Goal: Task Accomplishment & Management: Manage account settings

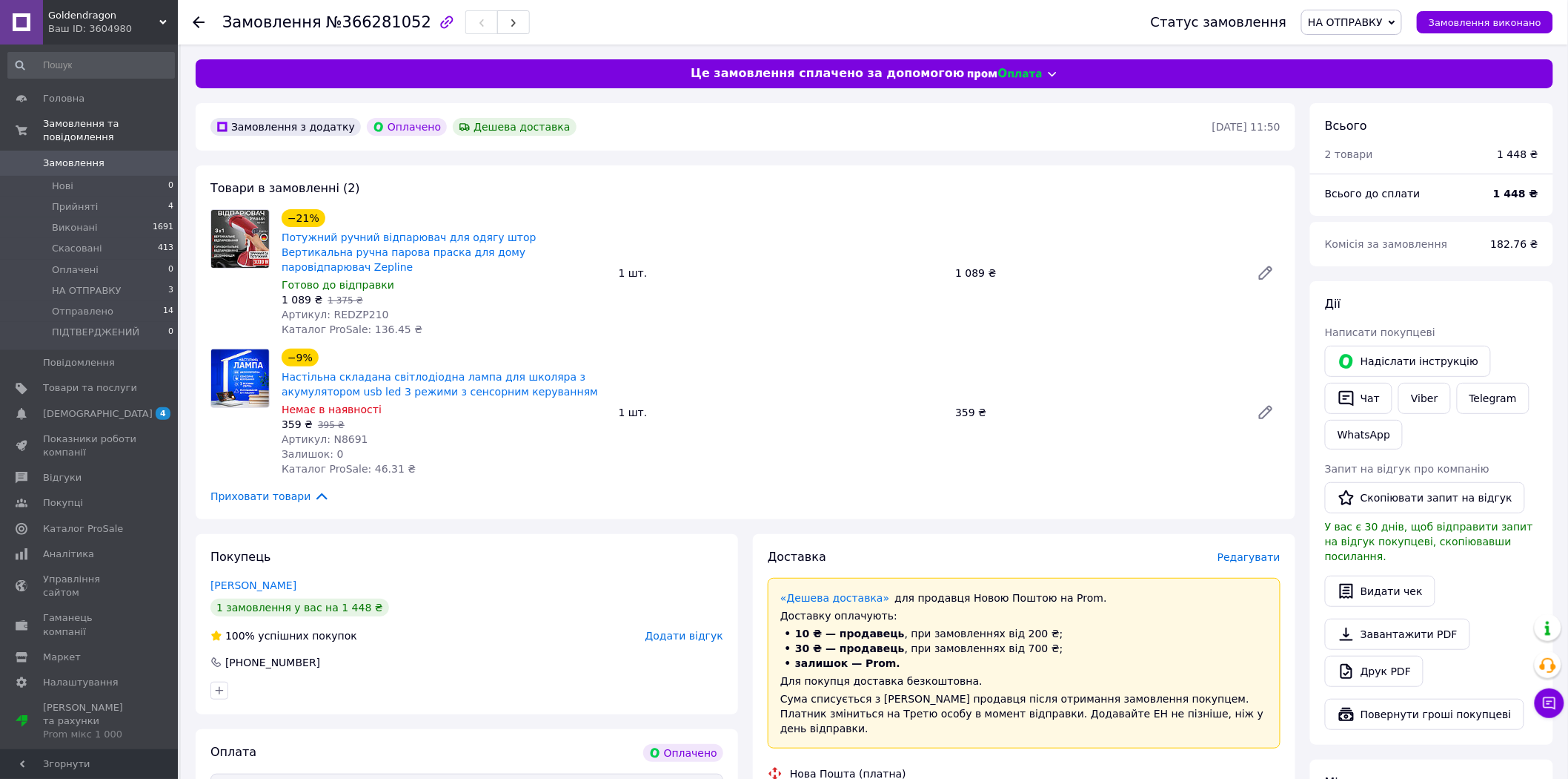
click at [66, 157] on span "Замовлення" at bounding box center [74, 163] width 62 height 13
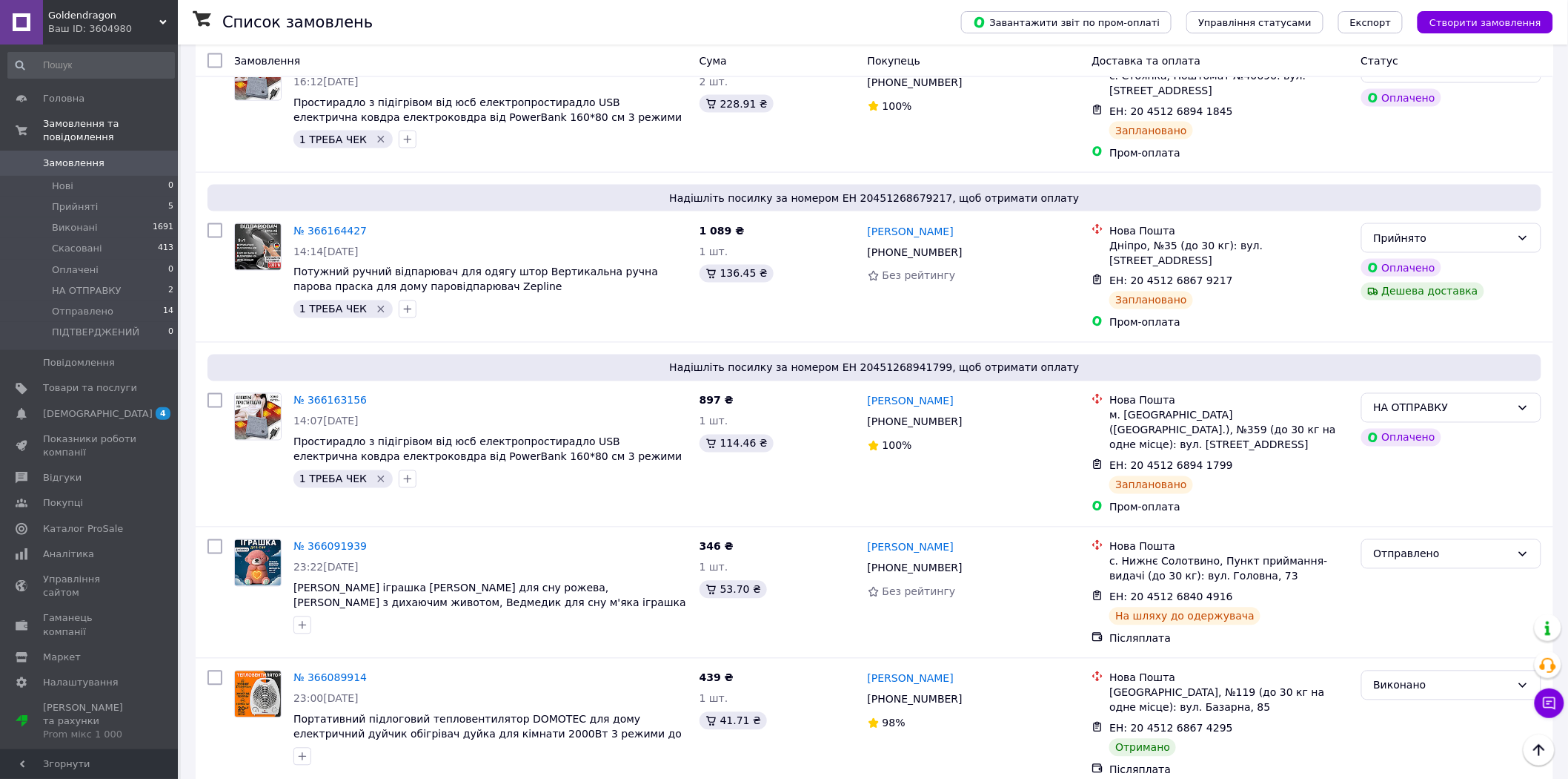
scroll to position [906, 0]
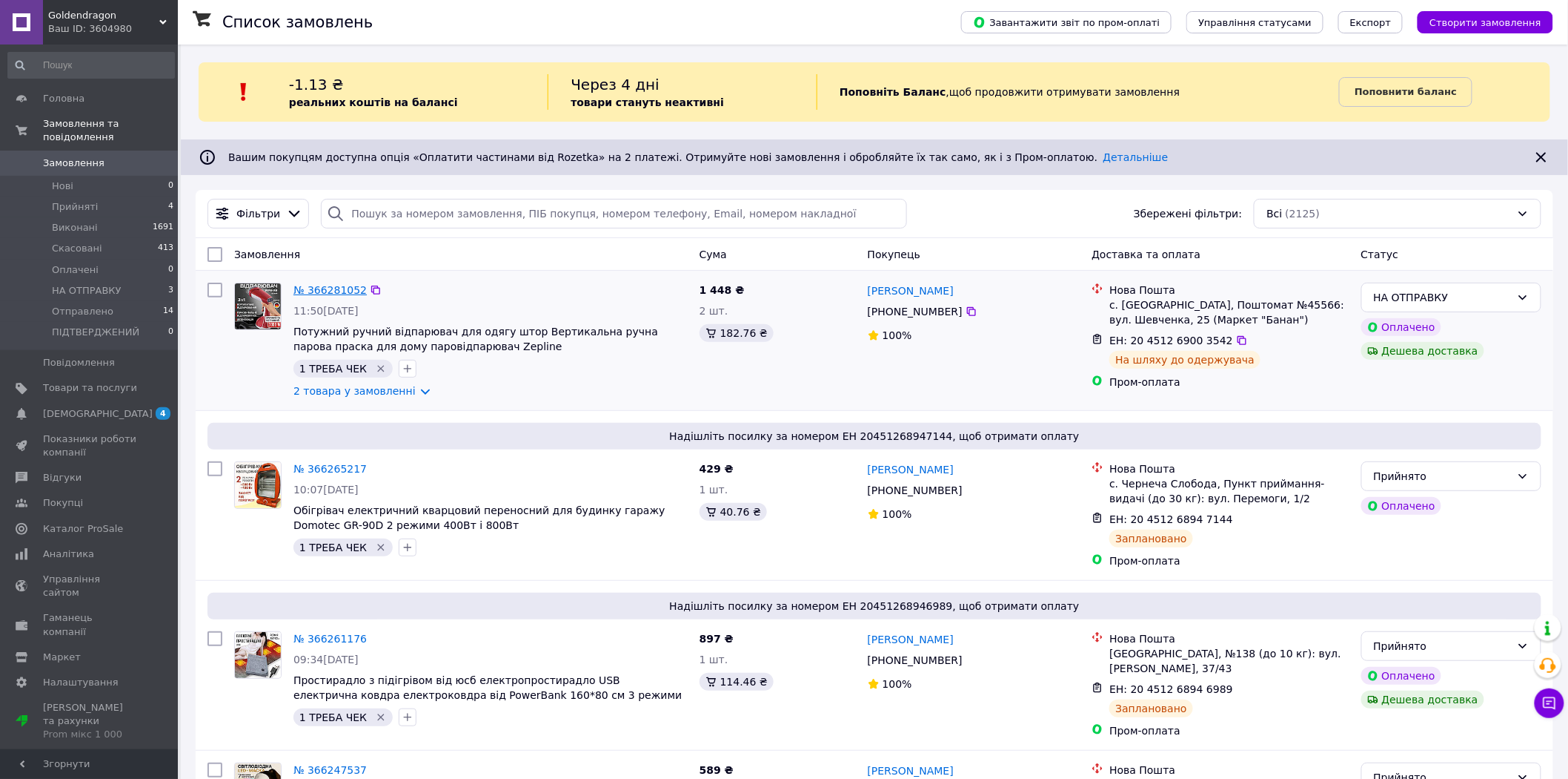
click at [325, 289] on link "№ 366281052" at bounding box center [330, 289] width 73 height 12
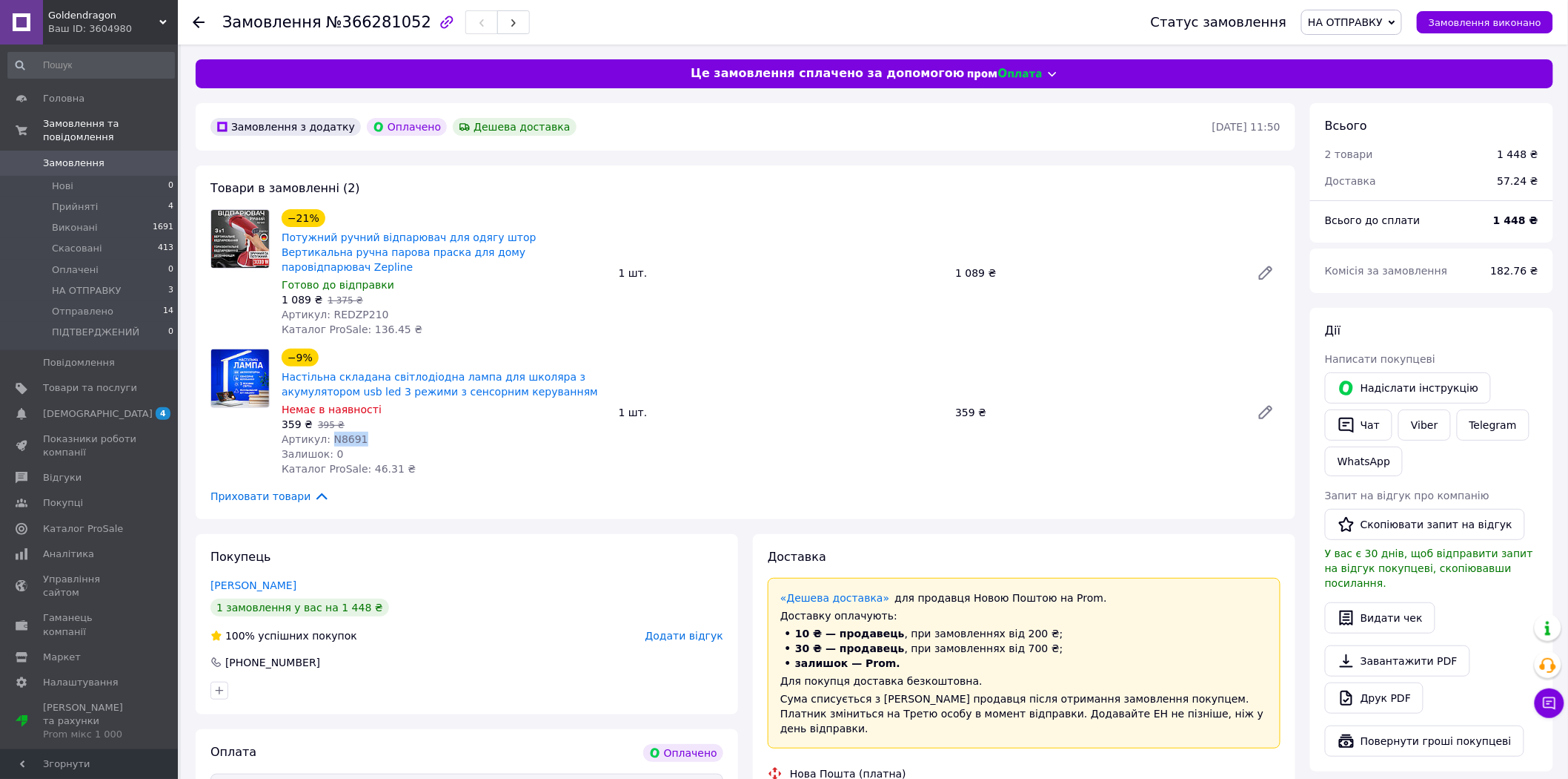
drag, startPoint x: 356, startPoint y: 422, endPoint x: 327, endPoint y: 426, distance: 29.3
click at [327, 432] on div "Артикул: N8691" at bounding box center [444, 439] width 326 height 15
copy span "N8691"
click at [446, 432] on div "Артикул: N8691" at bounding box center [444, 439] width 326 height 15
drag, startPoint x: 354, startPoint y: 421, endPoint x: 327, endPoint y: 422, distance: 27.0
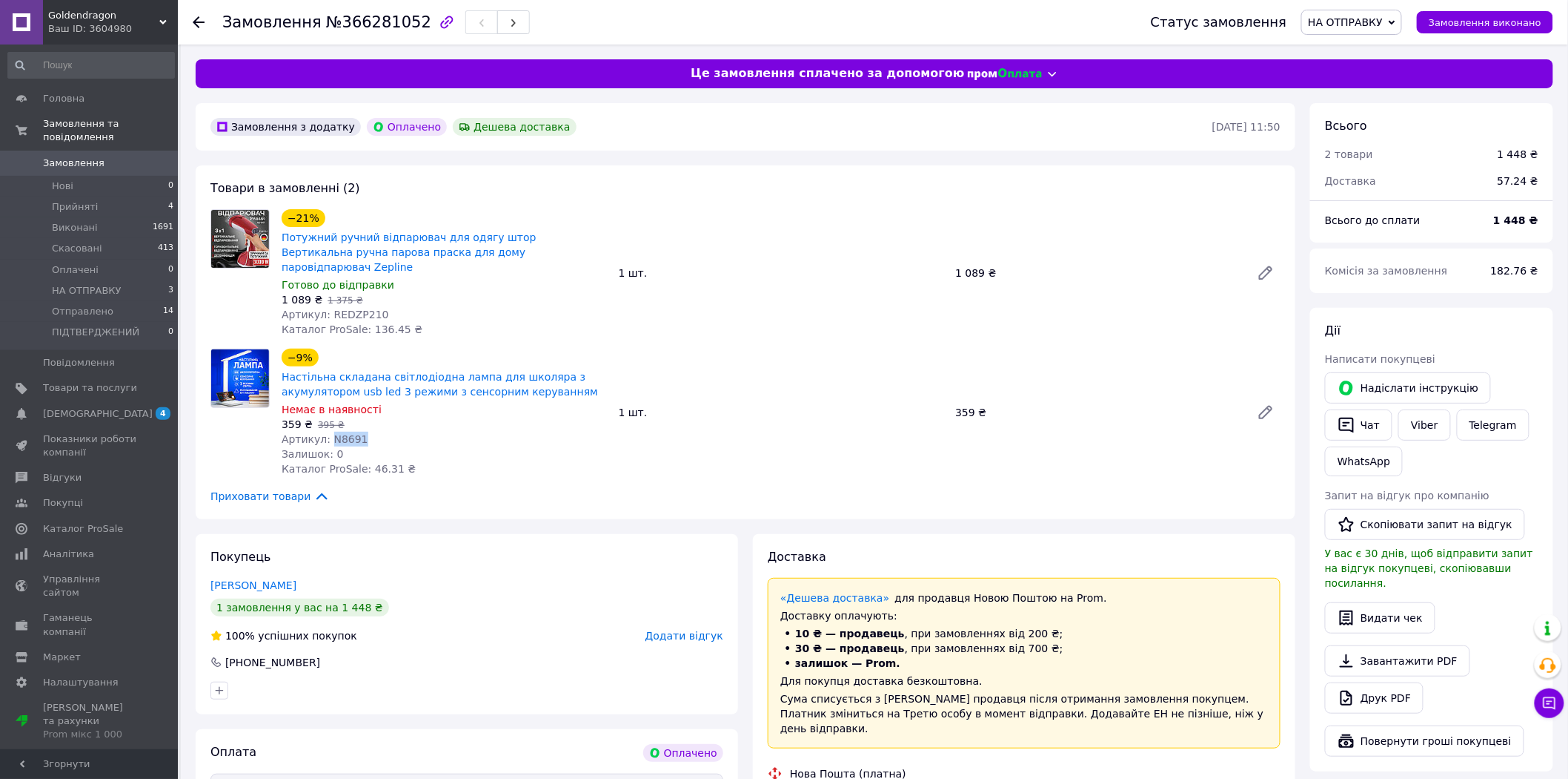
click at [327, 433] on span "Артикул: N8691" at bounding box center [325, 438] width 87 height 12
copy span "N8691"
drag, startPoint x: 973, startPoint y: 398, endPoint x: 949, endPoint y: 398, distance: 24.0
click at [949, 398] on div "−9% Настільна складана світлодіодна лампа для школяра з акумулятором usb led 3 …" at bounding box center [781, 412] width 1011 height 134
copy div "1 шт. 359"
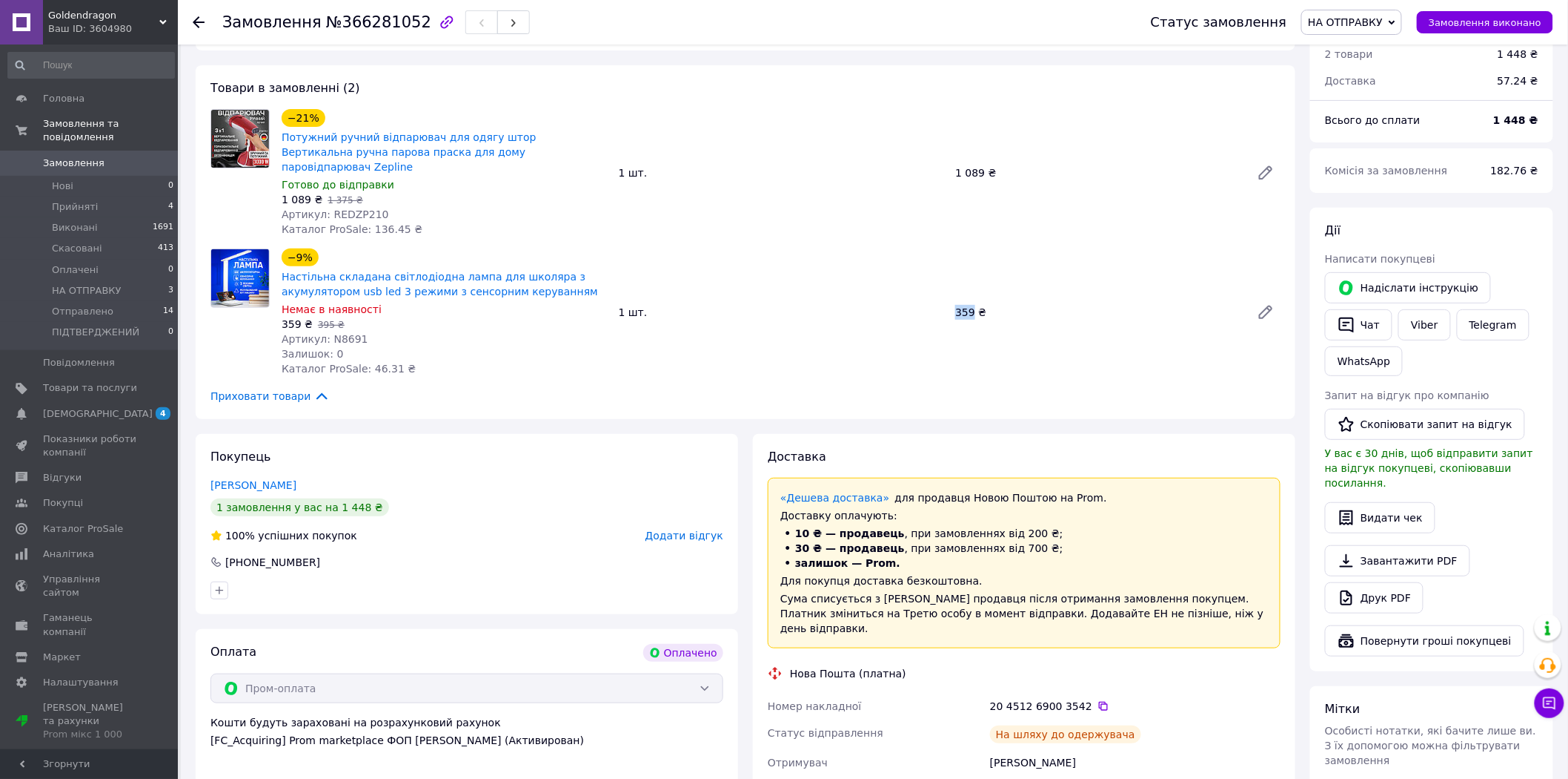
scroll to position [329, 0]
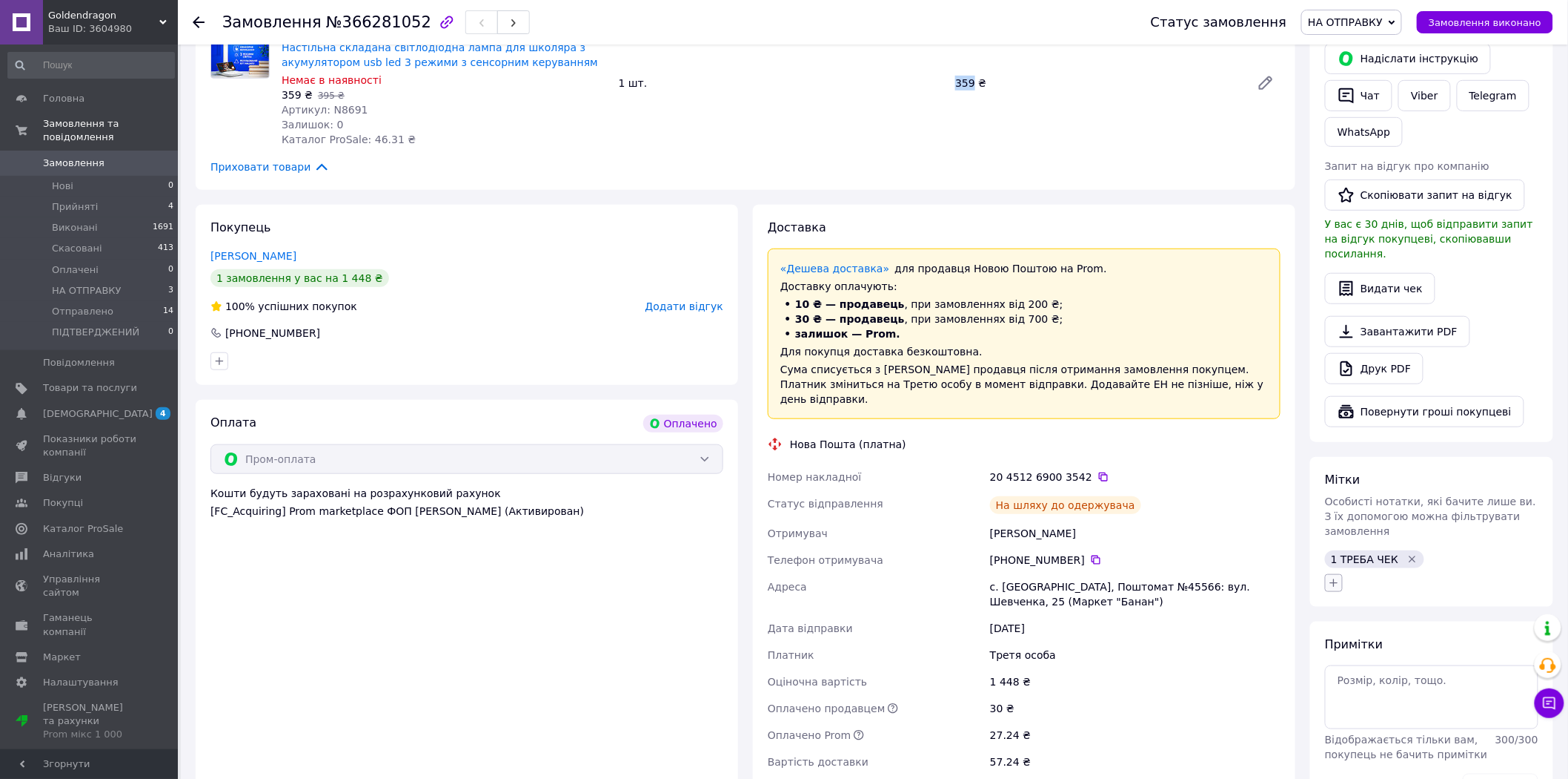
click at [1331, 577] on icon "button" at bounding box center [1334, 582] width 12 height 12
click at [1341, 712] on input "2 ЧЕК ВИДАН" at bounding box center [1338, 716] width 10 height 10
checkbox input "true"
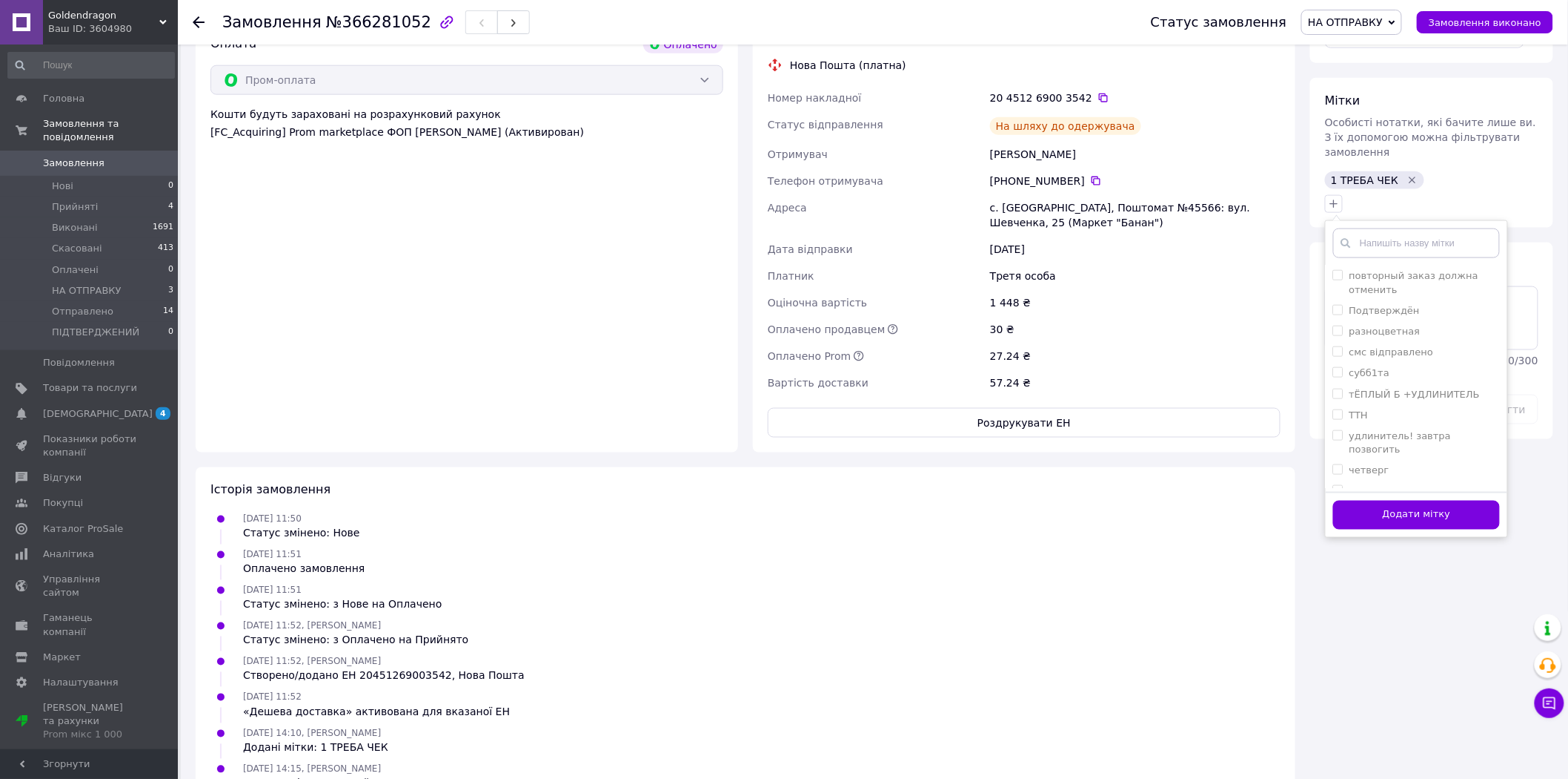
scroll to position [742, 0]
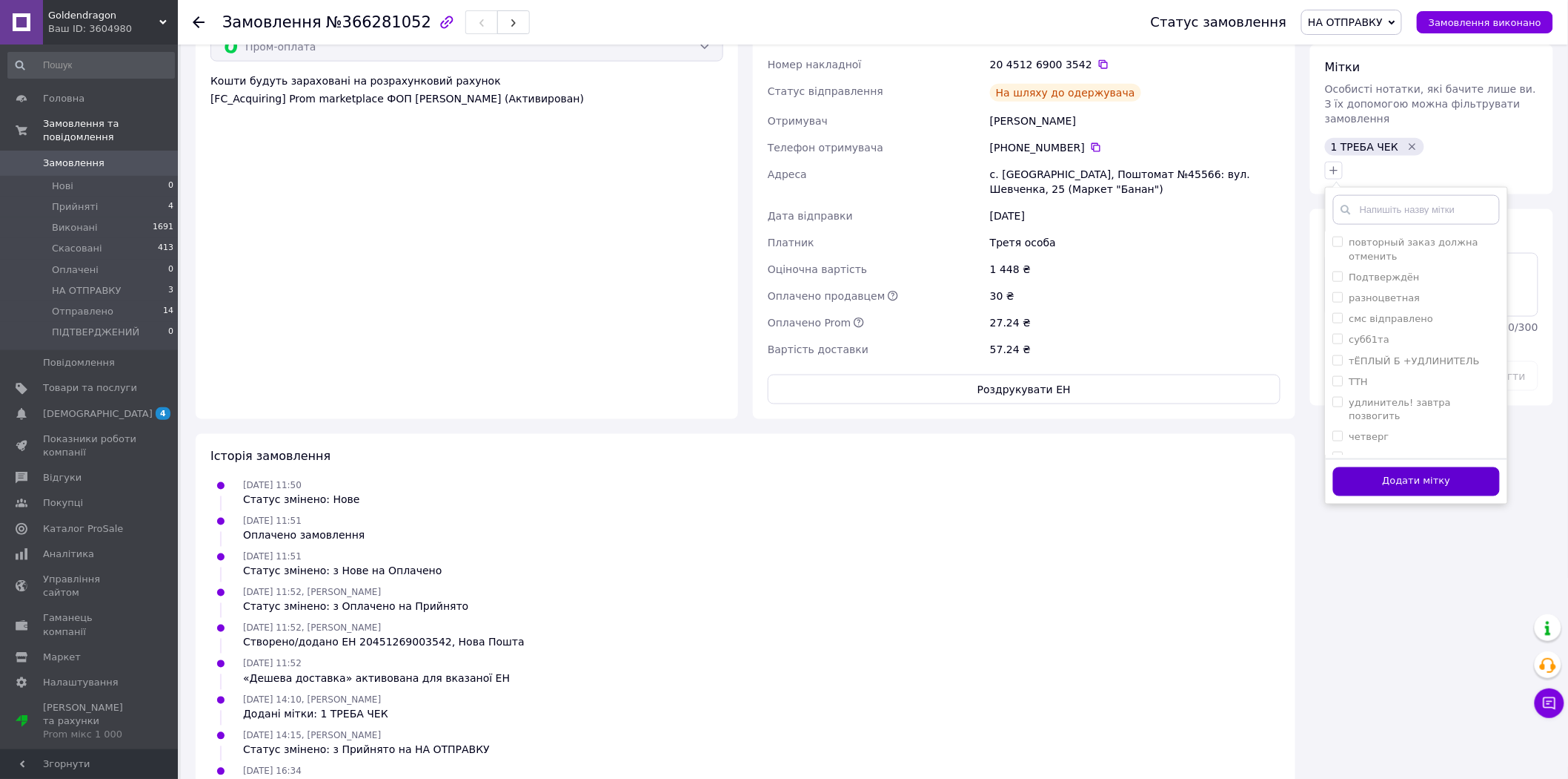
click at [1395, 467] on button "Додати мітку" at bounding box center [1417, 482] width 166 height 29
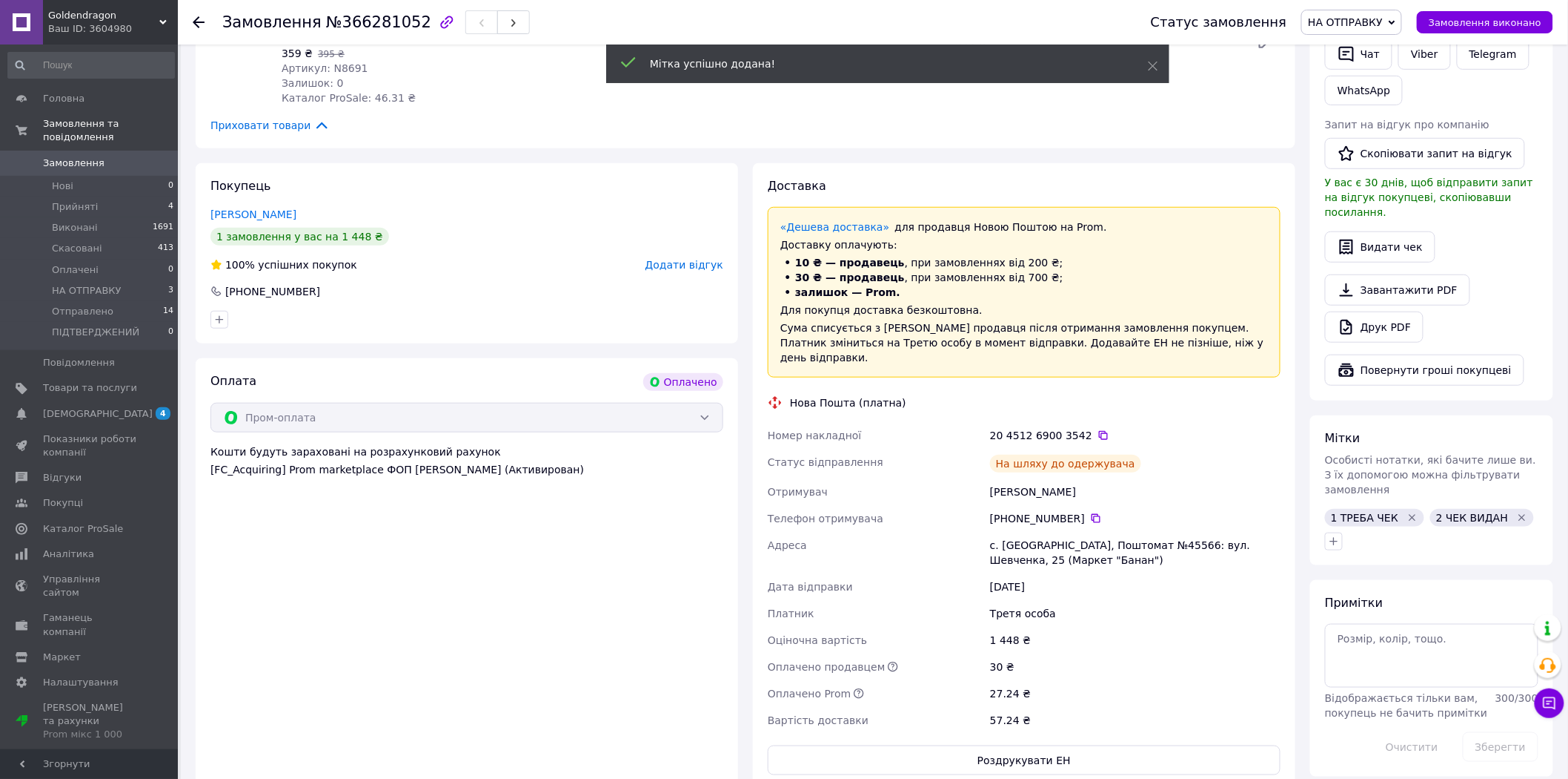
scroll to position [412, 0]
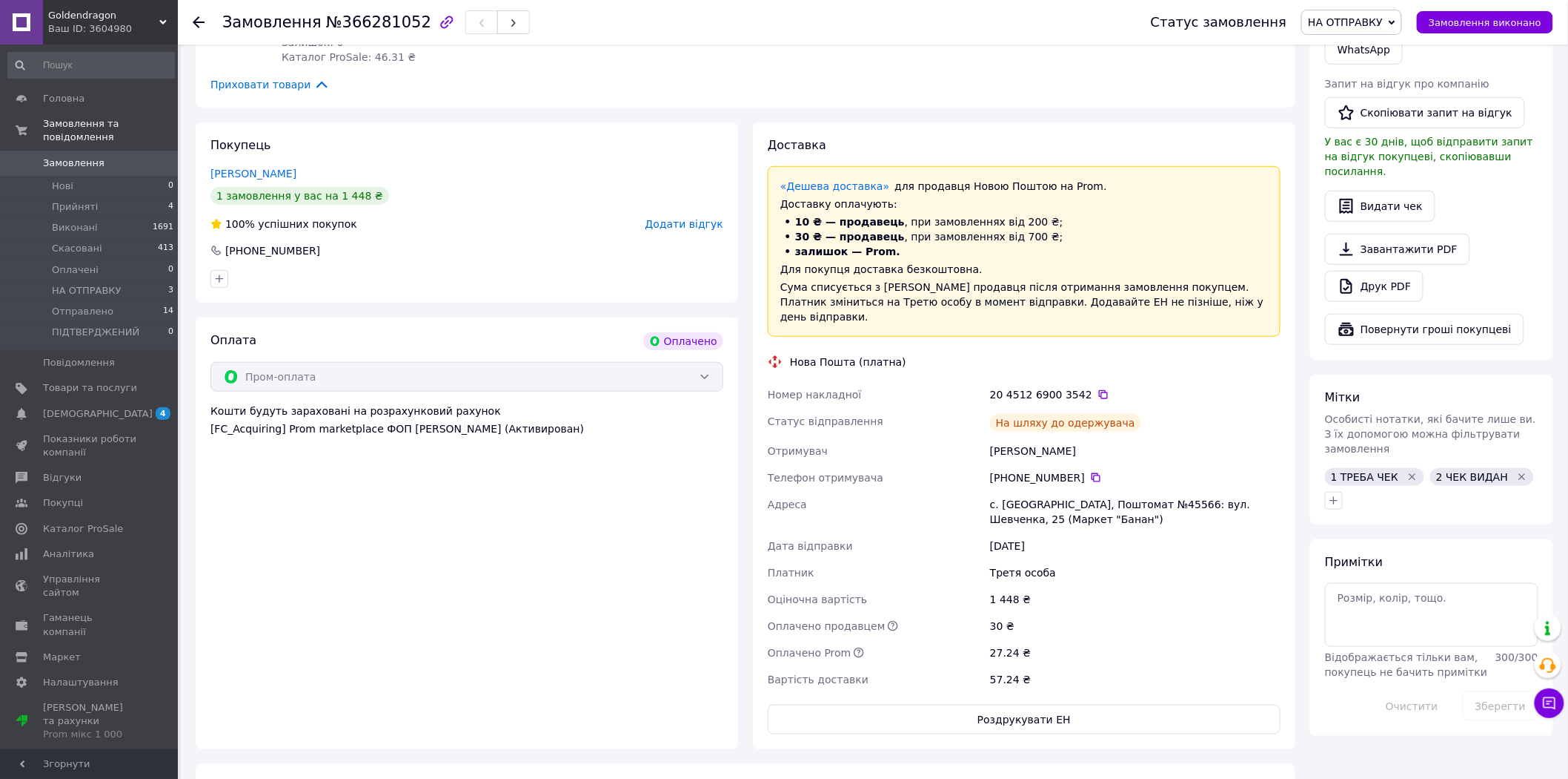
click at [1407, 471] on icon "Видалити мітку" at bounding box center [1412, 476] width 12 height 12
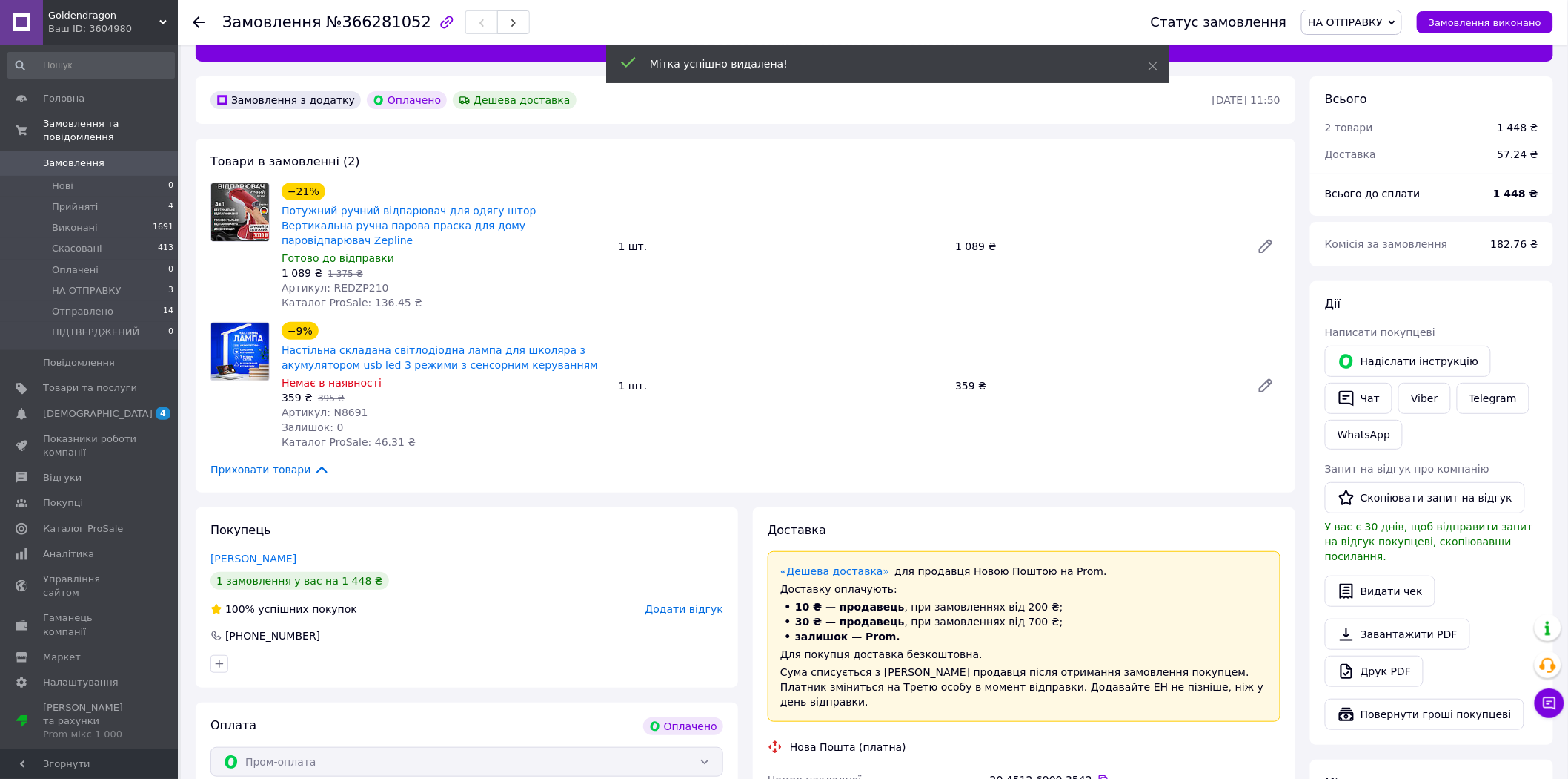
scroll to position [0, 0]
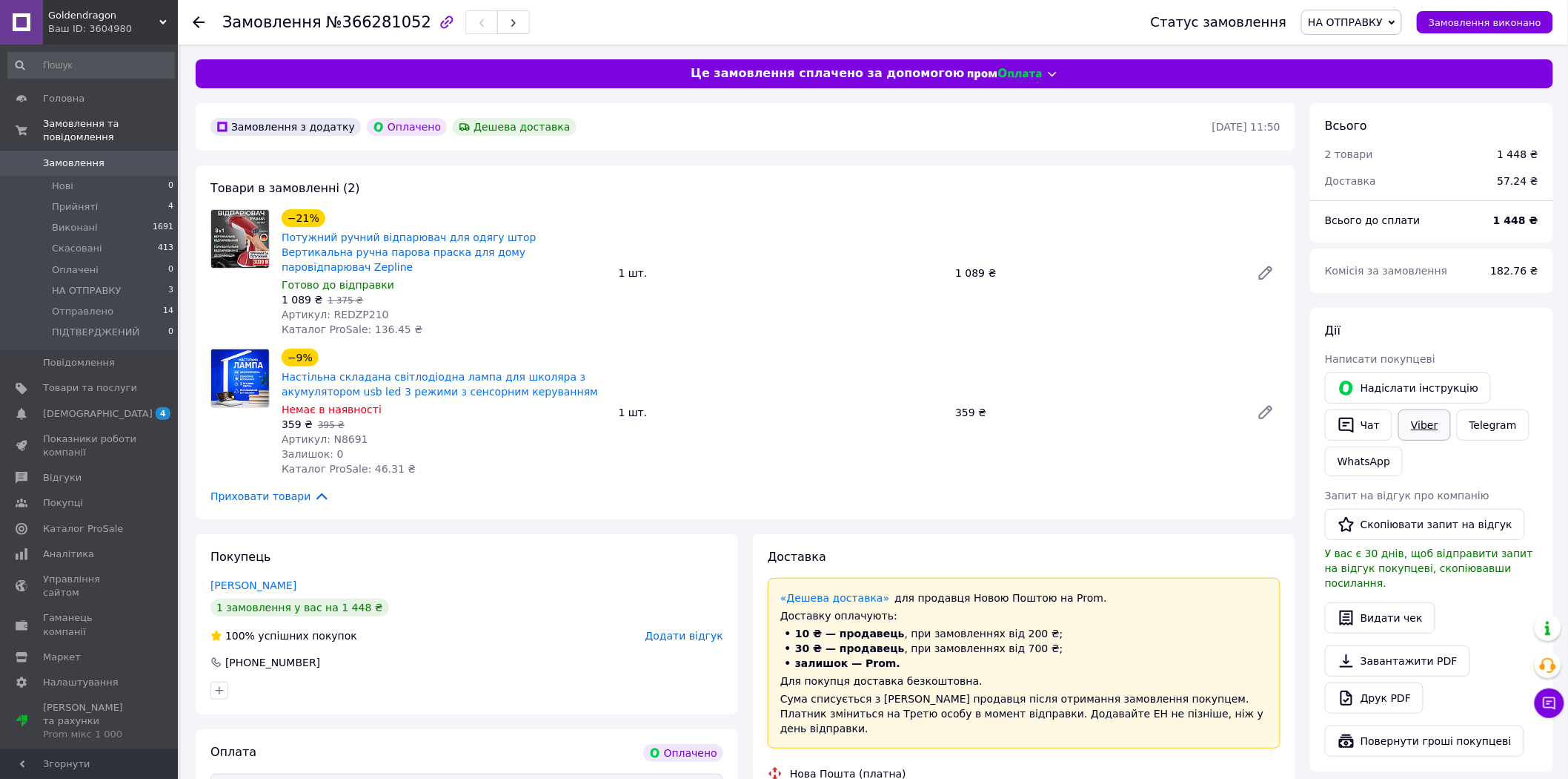
click at [1431, 420] on link "Viber" at bounding box center [1425, 424] width 52 height 31
click at [397, 557] on div "Покупець Тимченко Людмила 1 замовлення у вас на 1 448 ₴ 100% успішних покупок Д…" at bounding box center [466, 624] width 542 height 181
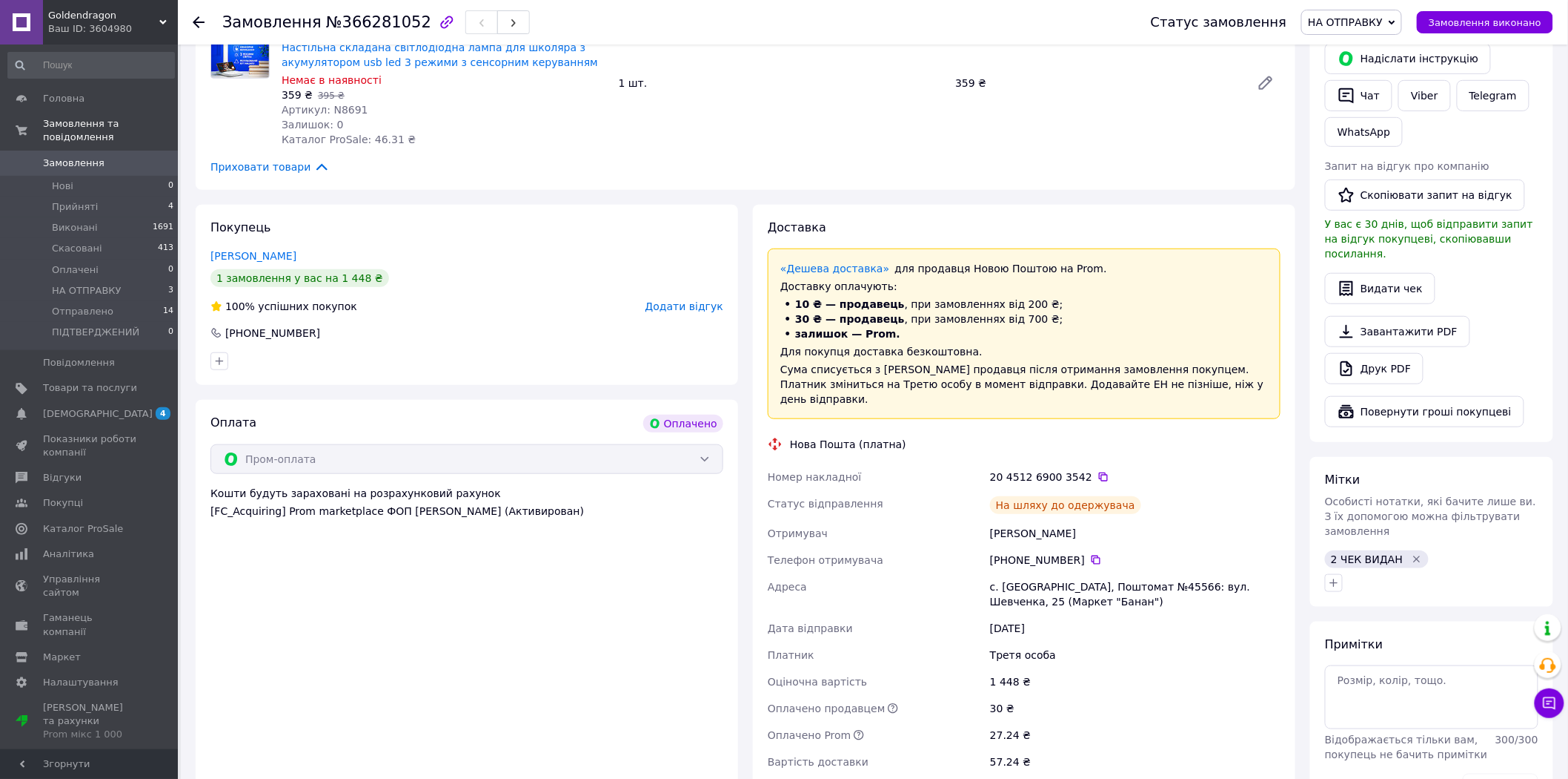
scroll to position [412, 0]
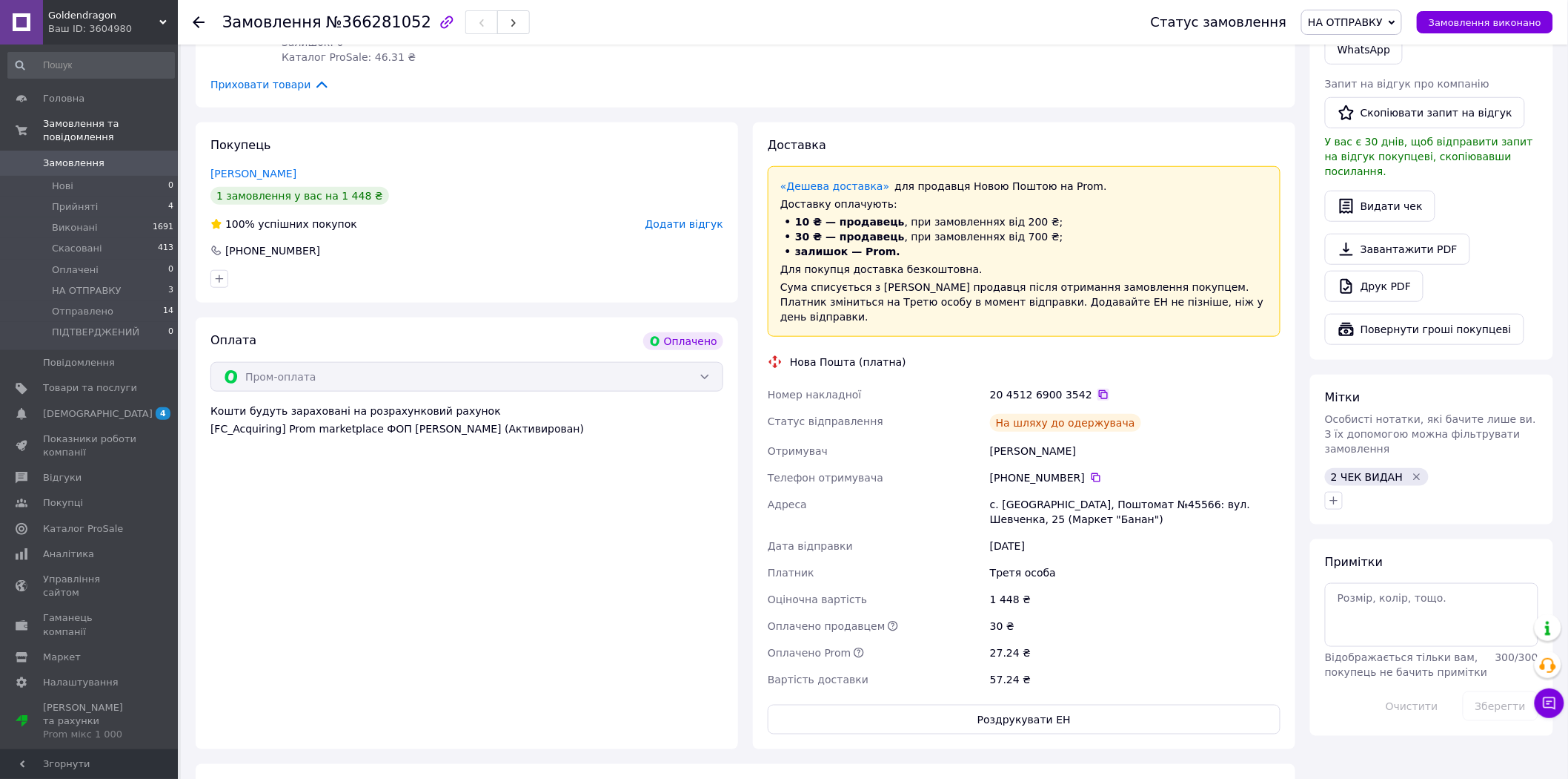
click at [1098, 389] on icon at bounding box center [1103, 394] width 12 height 12
click at [1395, 19] on icon at bounding box center [1393, 23] width 7 height 7
click at [1339, 139] on li "Отправлено" at bounding box center [1354, 141] width 103 height 22
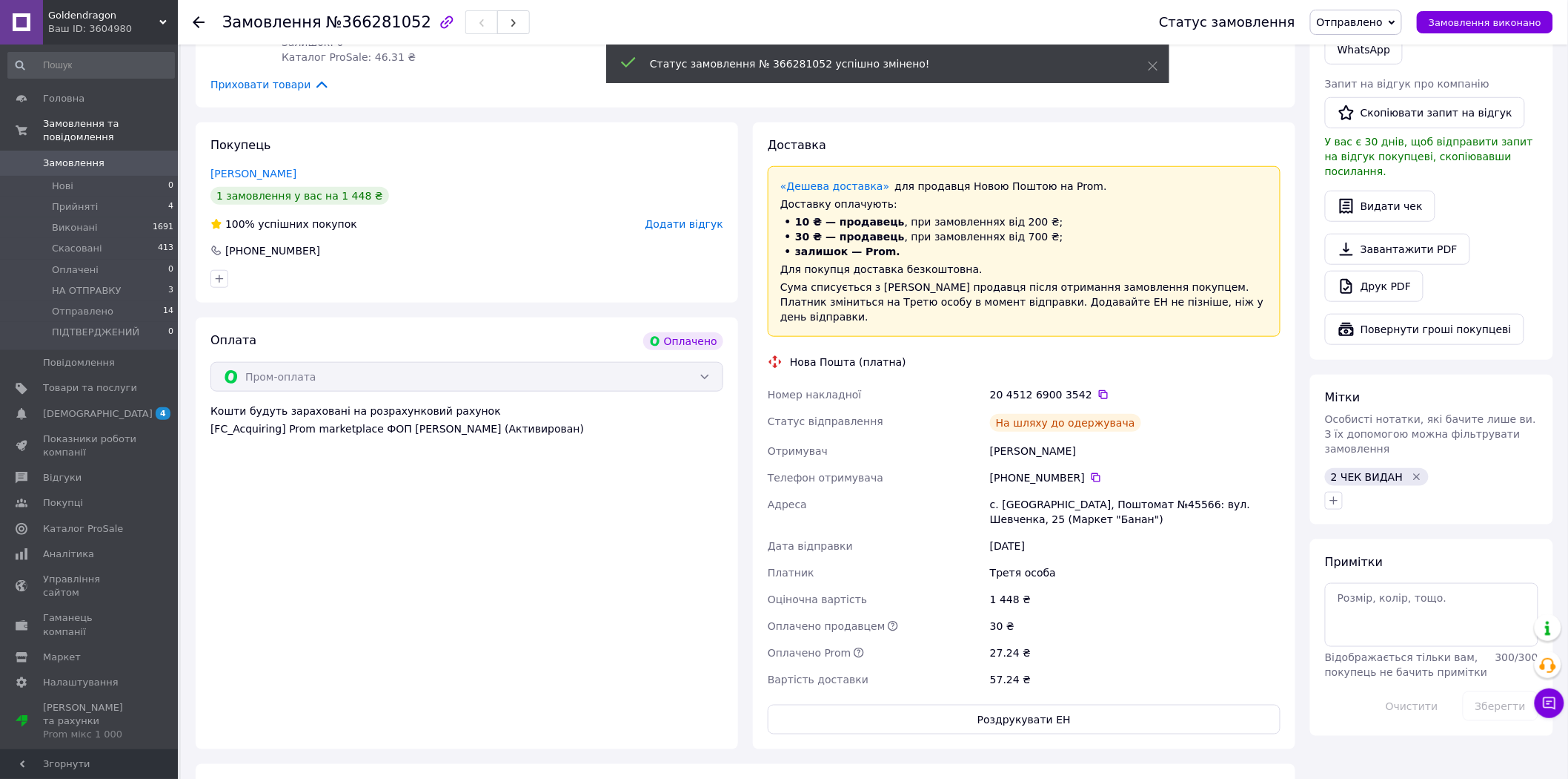
click at [202, 24] on icon at bounding box center [198, 21] width 12 height 12
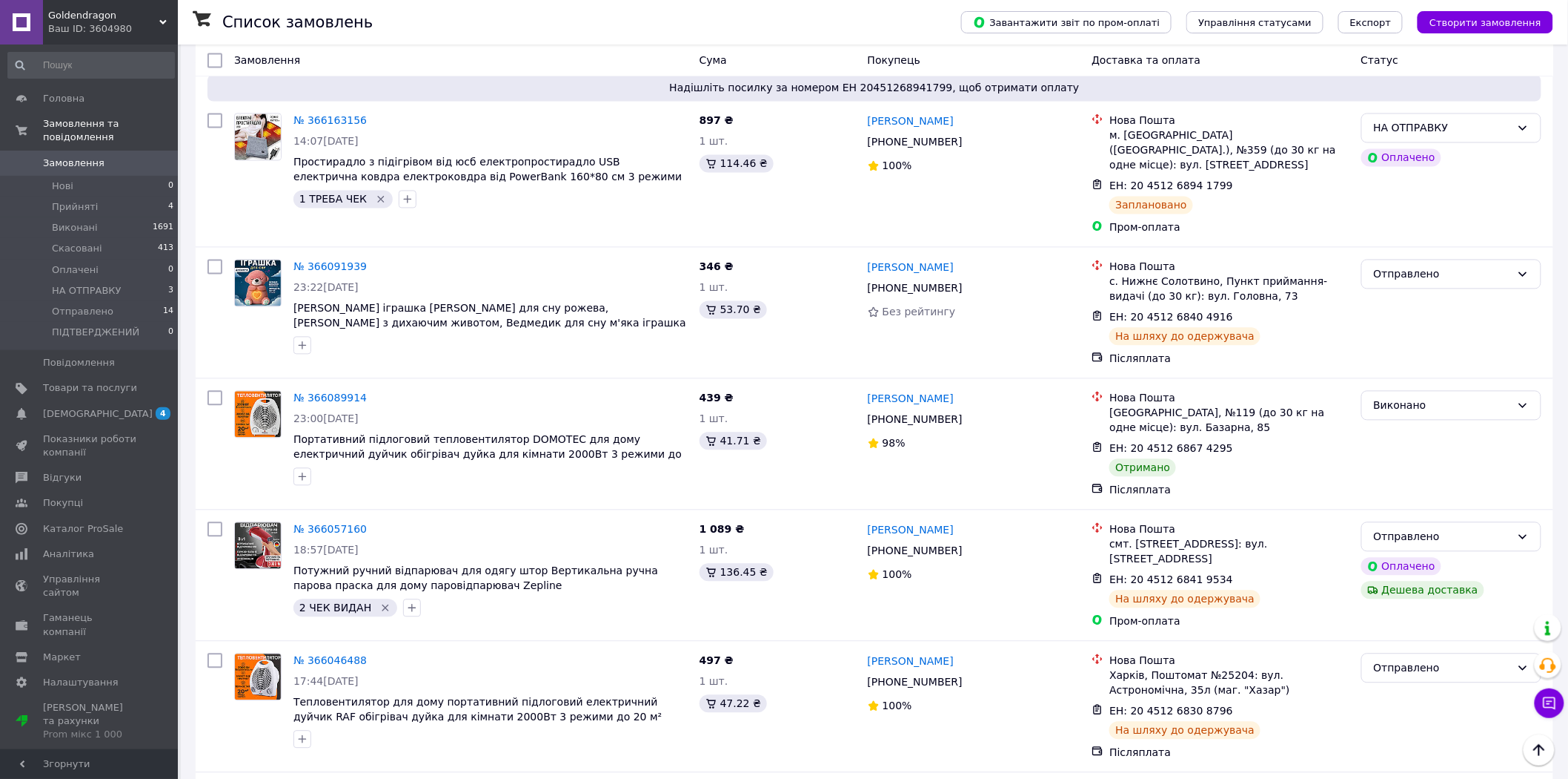
scroll to position [1153, 0]
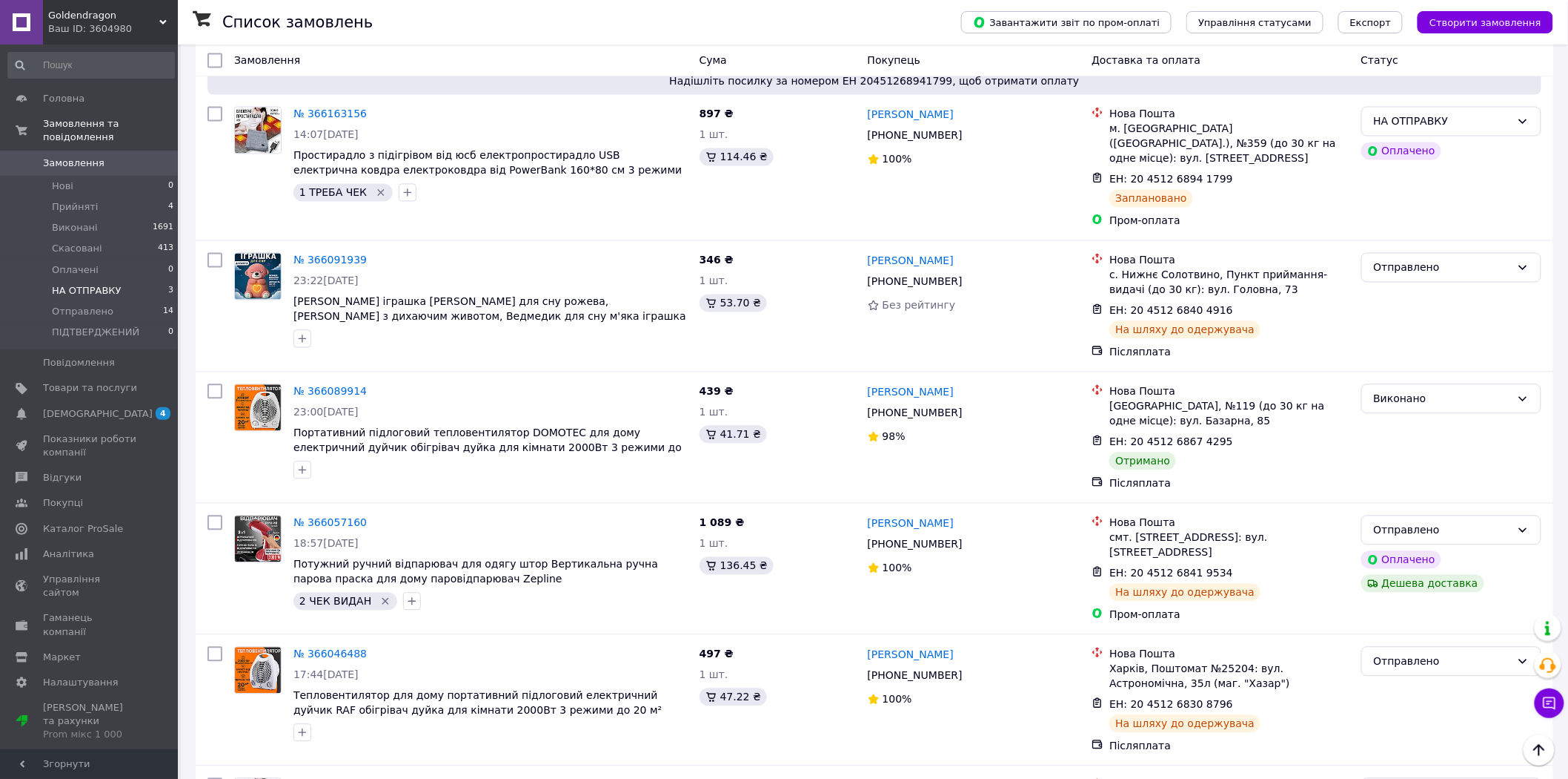
click at [94, 284] on span "НА ОТПРАВКУ" at bounding box center [87, 290] width 70 height 13
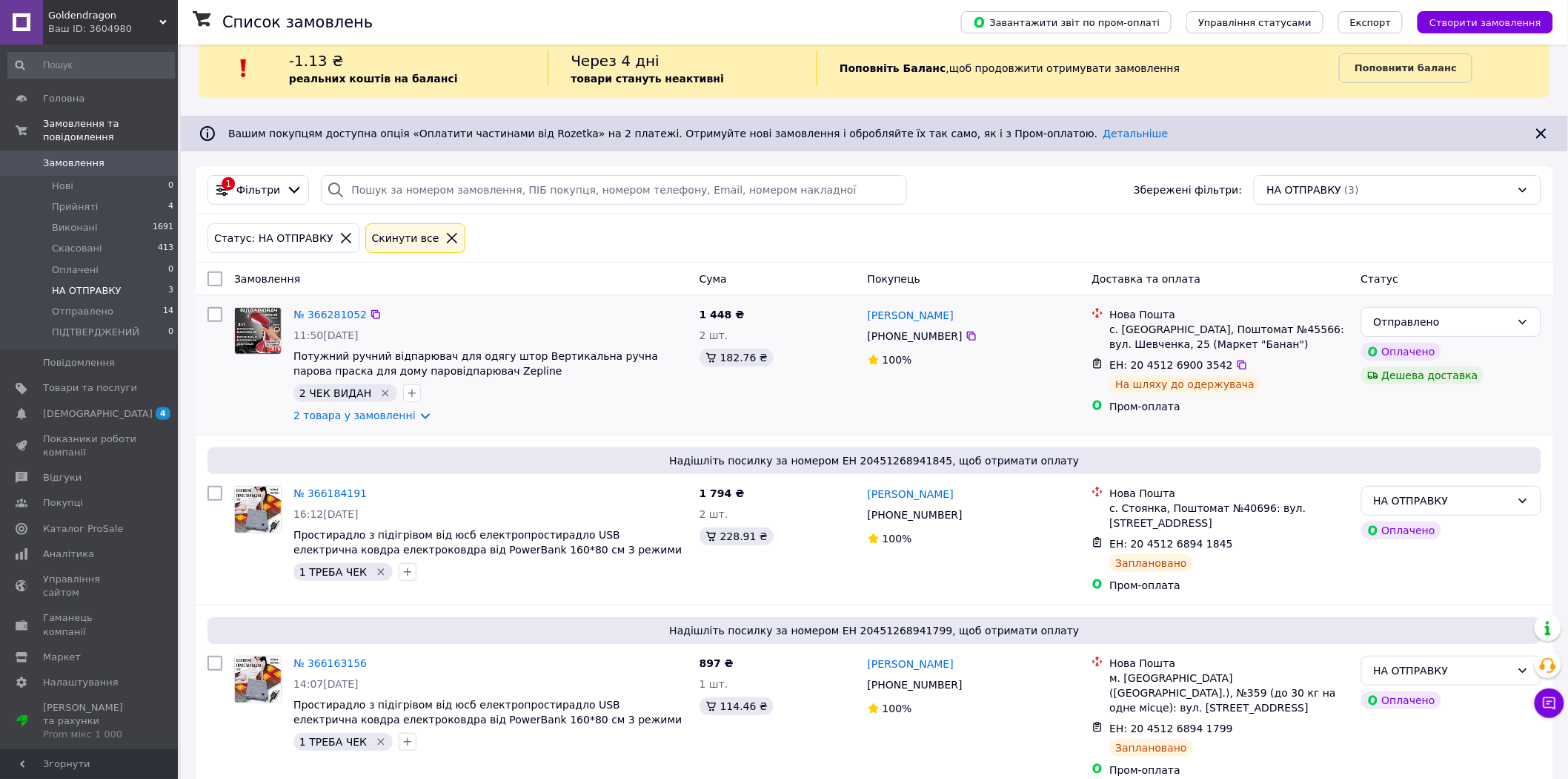
scroll to position [35, 0]
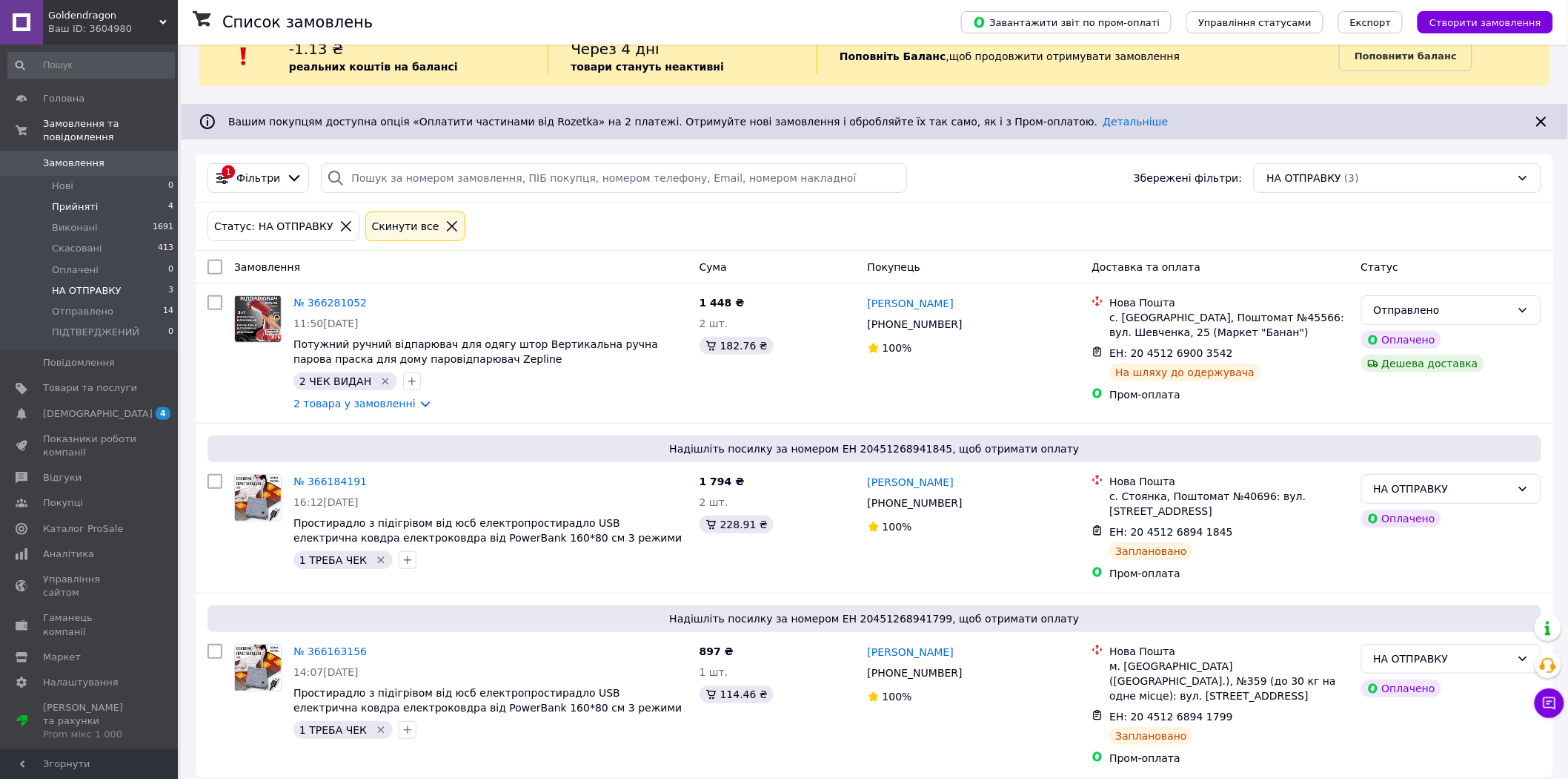
click at [71, 200] on span "Прийняті" at bounding box center [75, 206] width 46 height 13
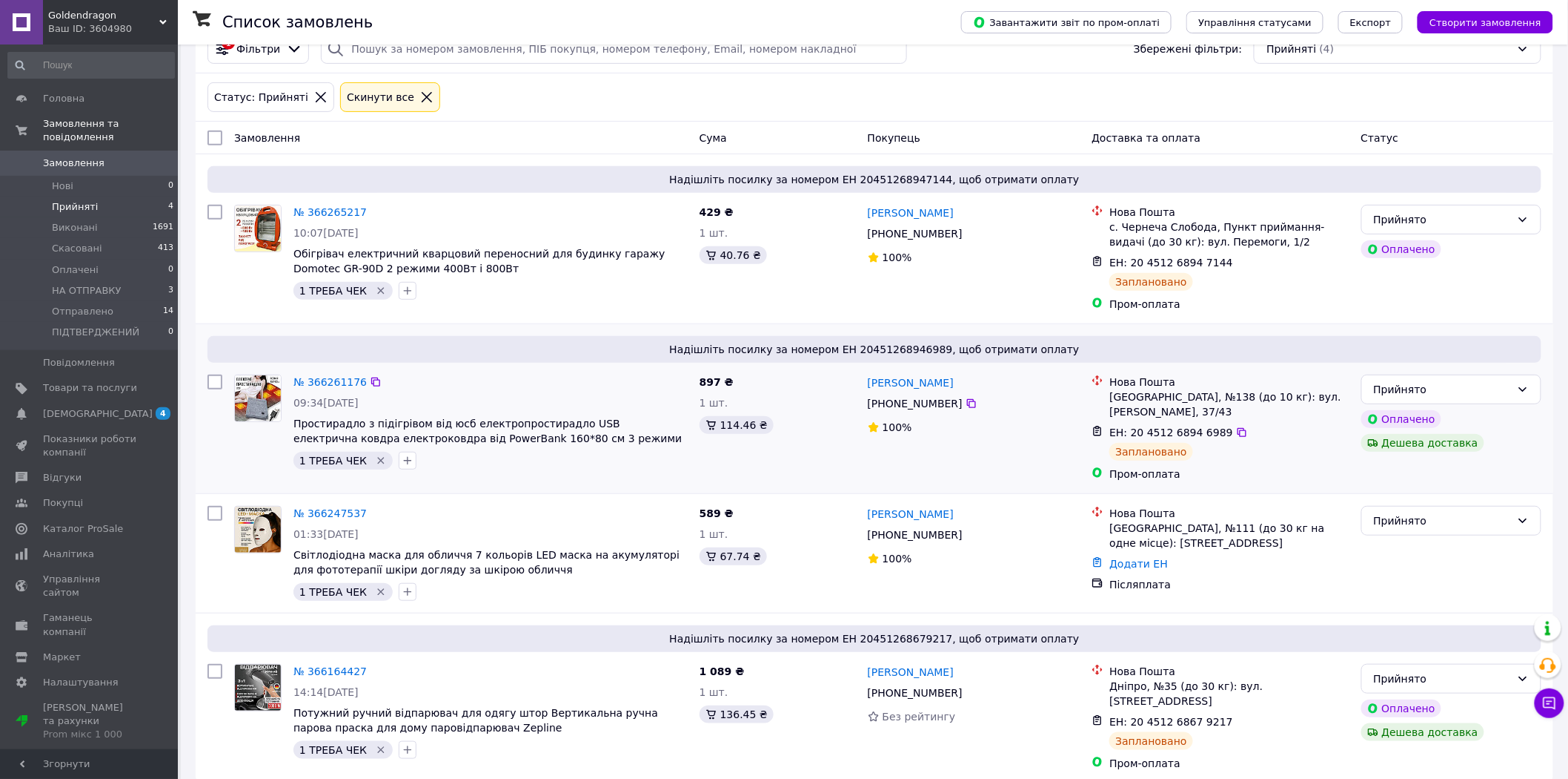
scroll to position [172, 0]
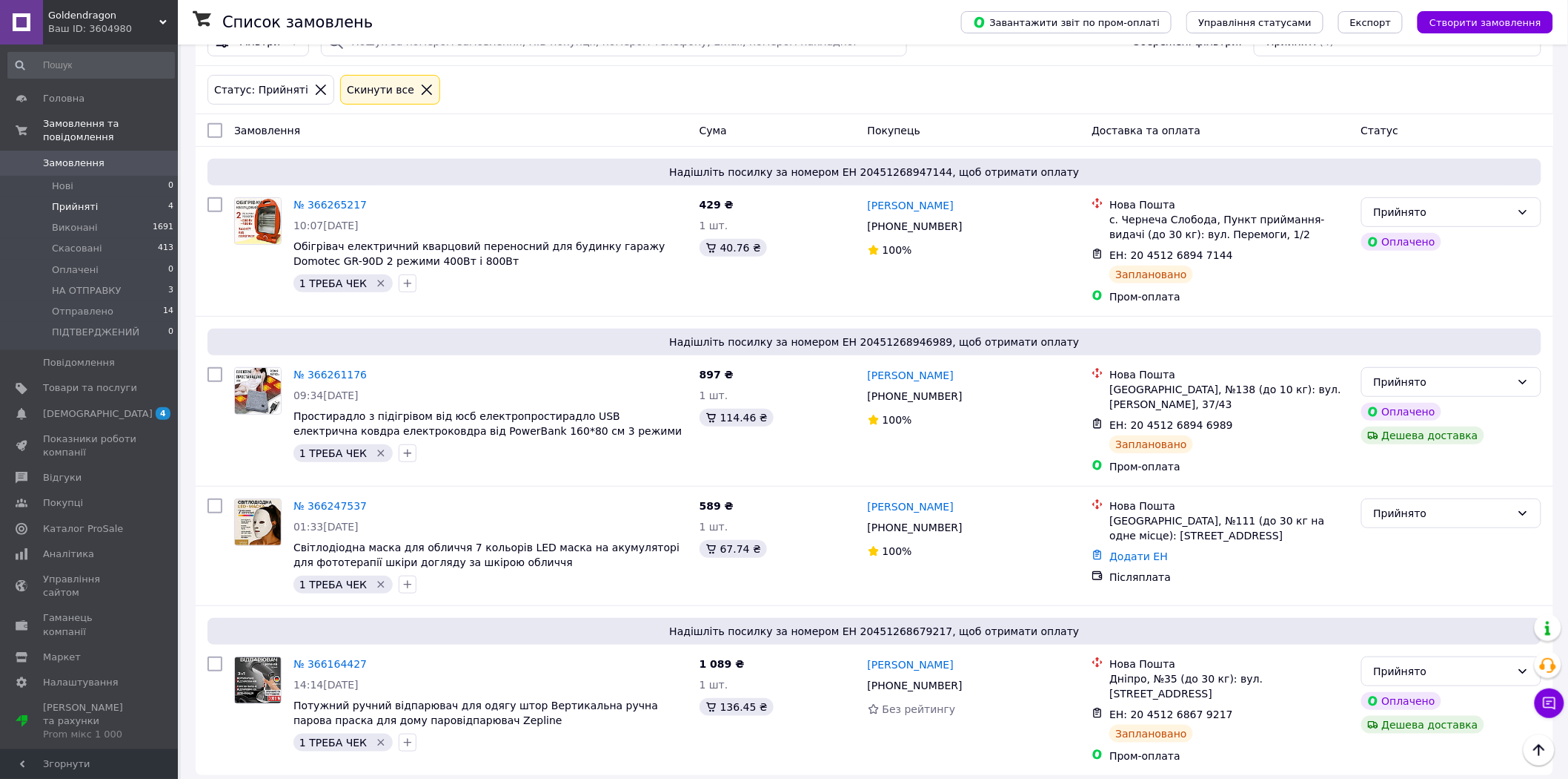
click at [80, 200] on span "Прийняті" at bounding box center [75, 206] width 46 height 13
click at [75, 284] on span "НА ОТПРАВКУ" at bounding box center [87, 290] width 70 height 13
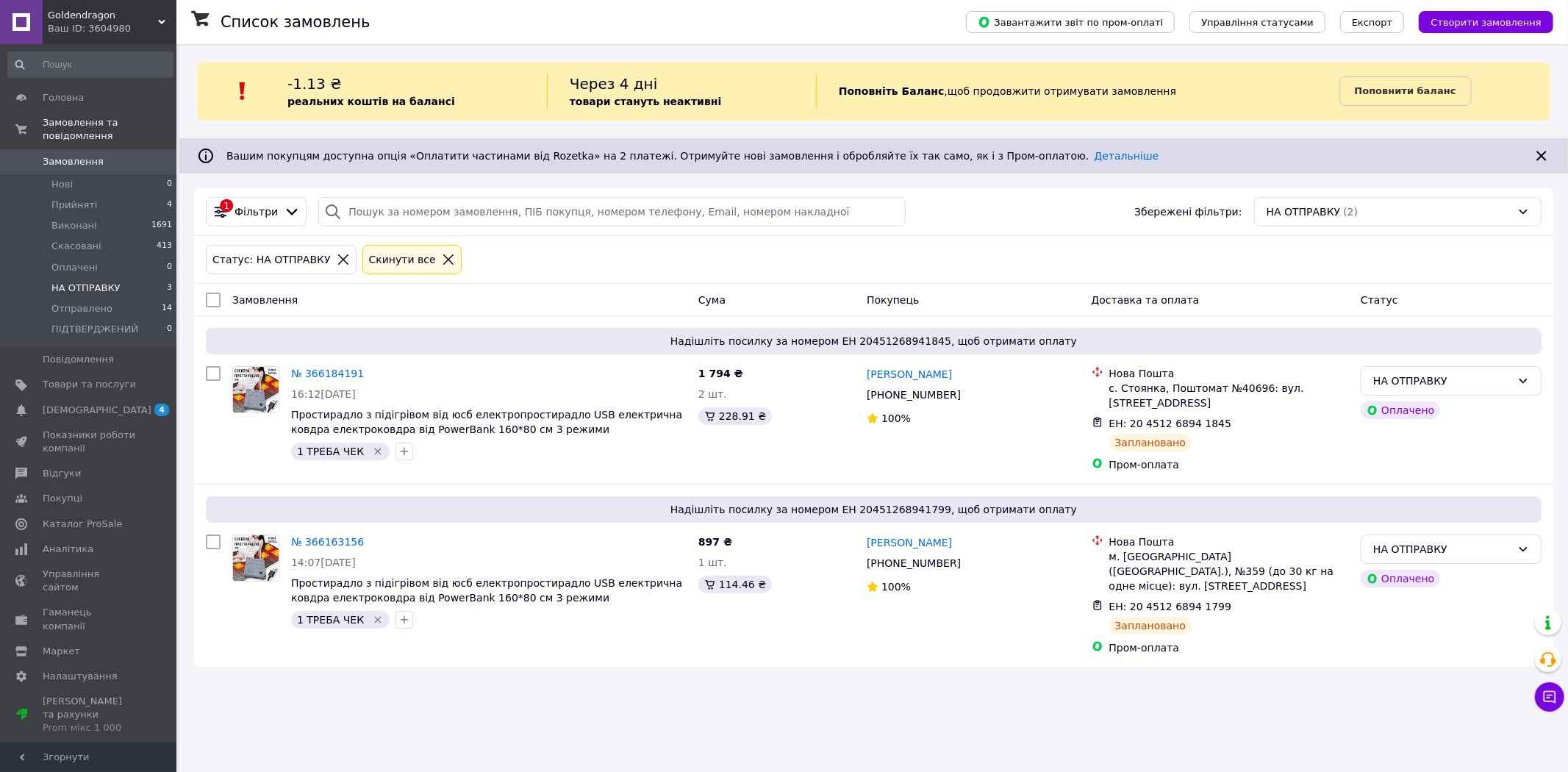
click at [298, 704] on div "Список замовлень Завантажити звіт по пром-оплаті Управління статусами Експорт С…" at bounding box center [873, 386] width 1388 height 772
click at [78, 282] on span "НА ОТПРАВКУ" at bounding box center [86, 288] width 69 height 13
click at [68, 198] on span "Прийняті" at bounding box center [75, 204] width 46 height 13
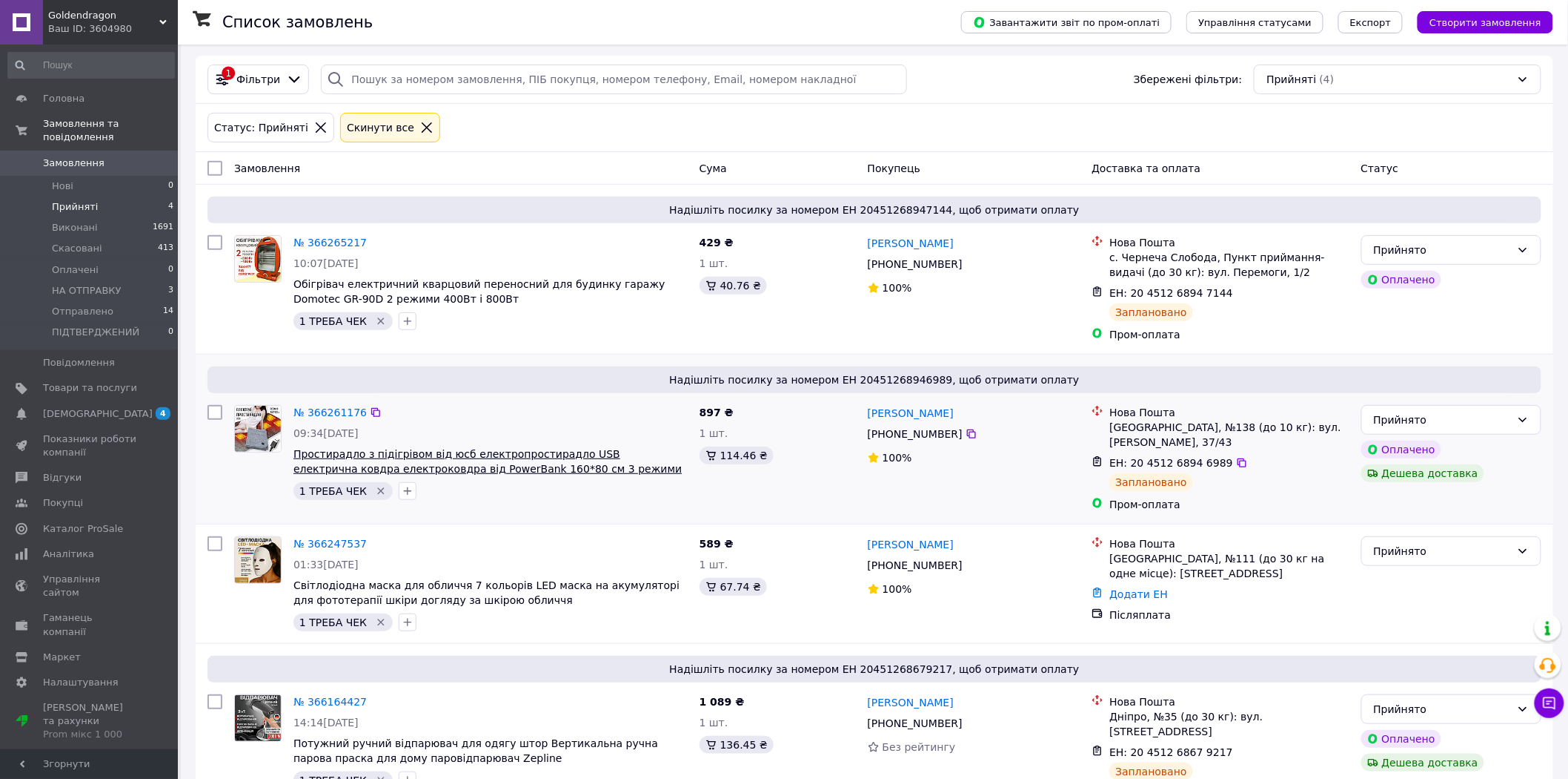
scroll to position [172, 0]
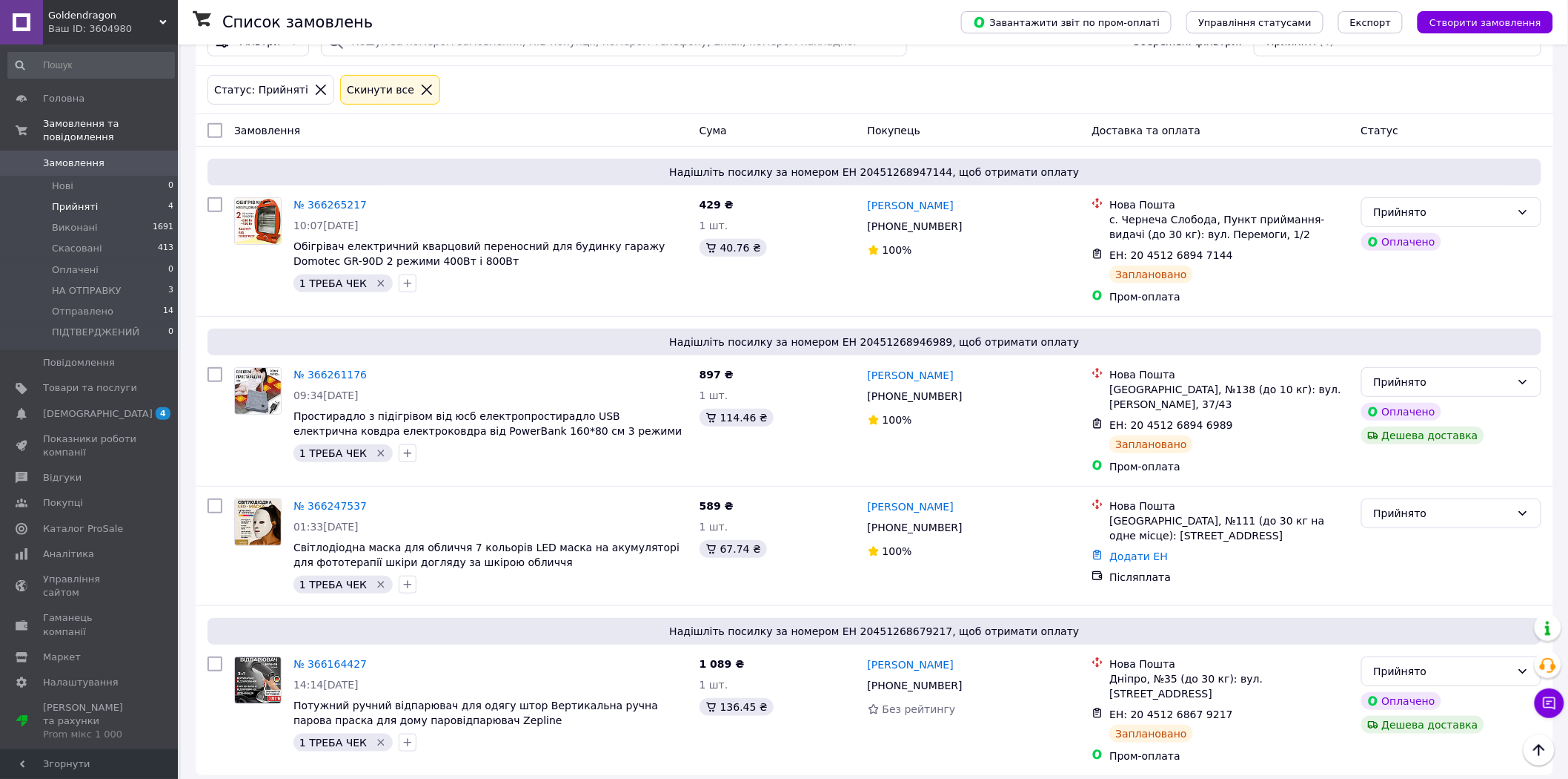
click at [420, 90] on icon at bounding box center [427, 89] width 13 height 13
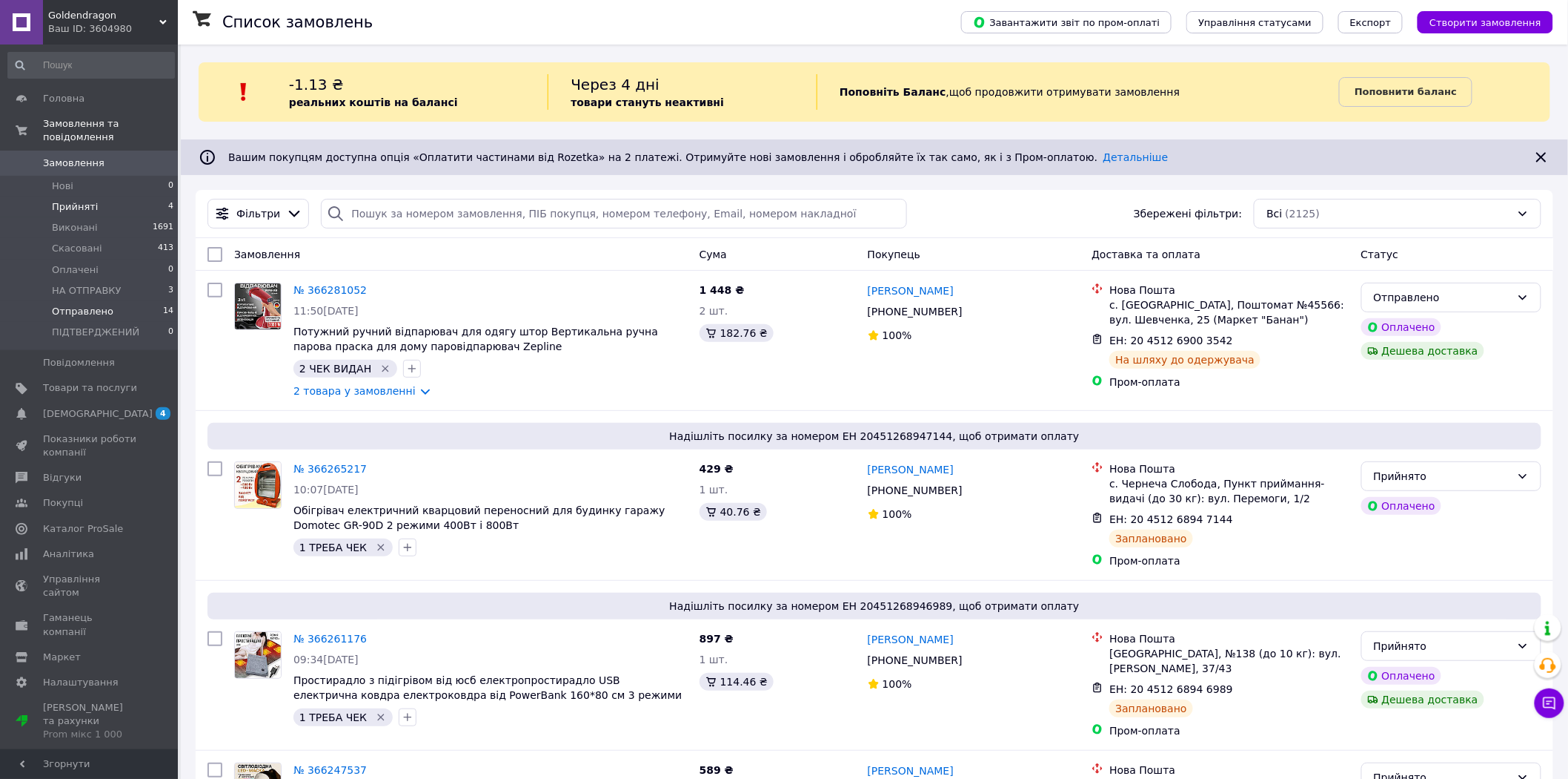
click at [78, 305] on span "Отправлено" at bounding box center [83, 311] width 62 height 13
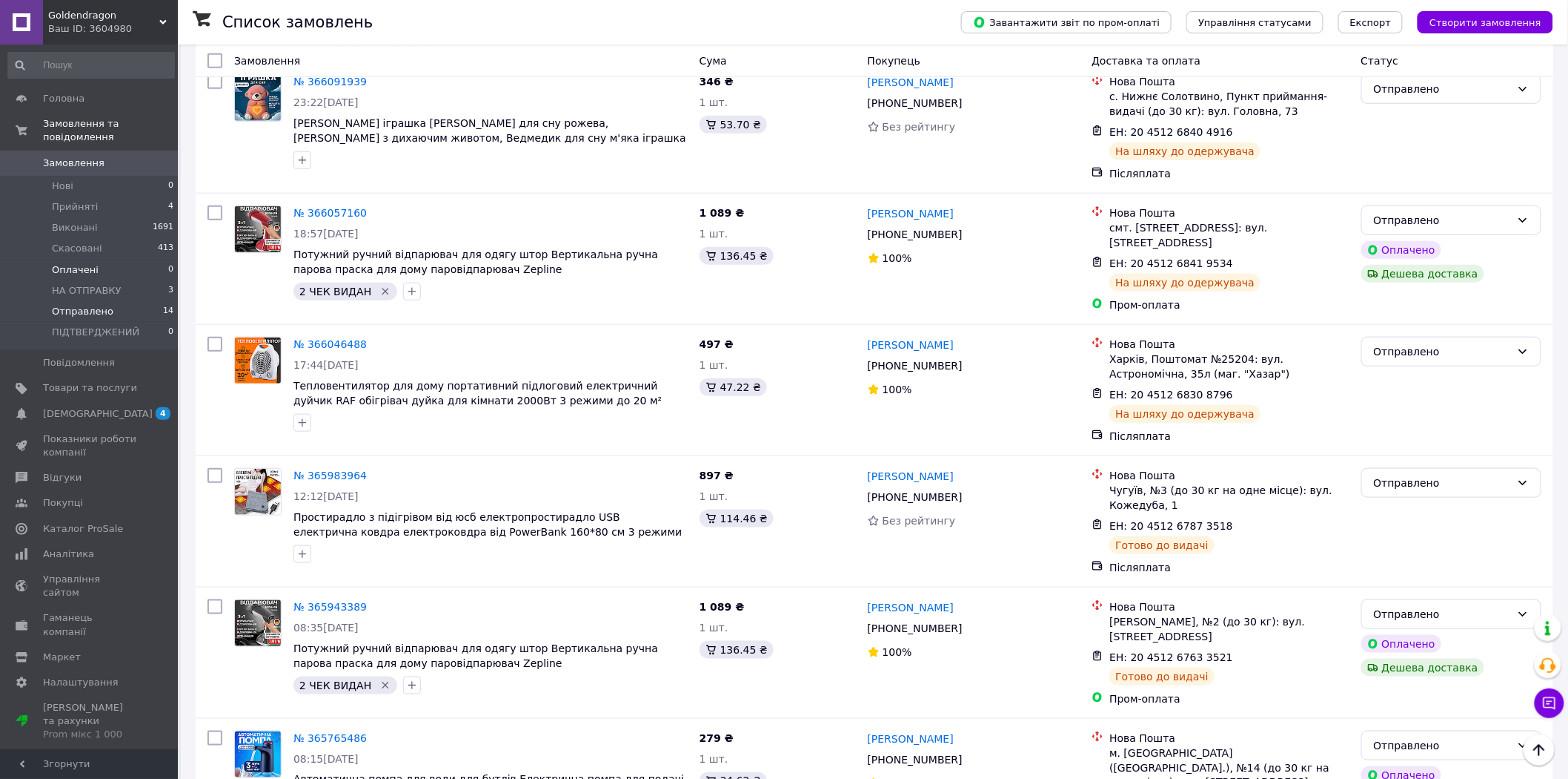
scroll to position [165, 0]
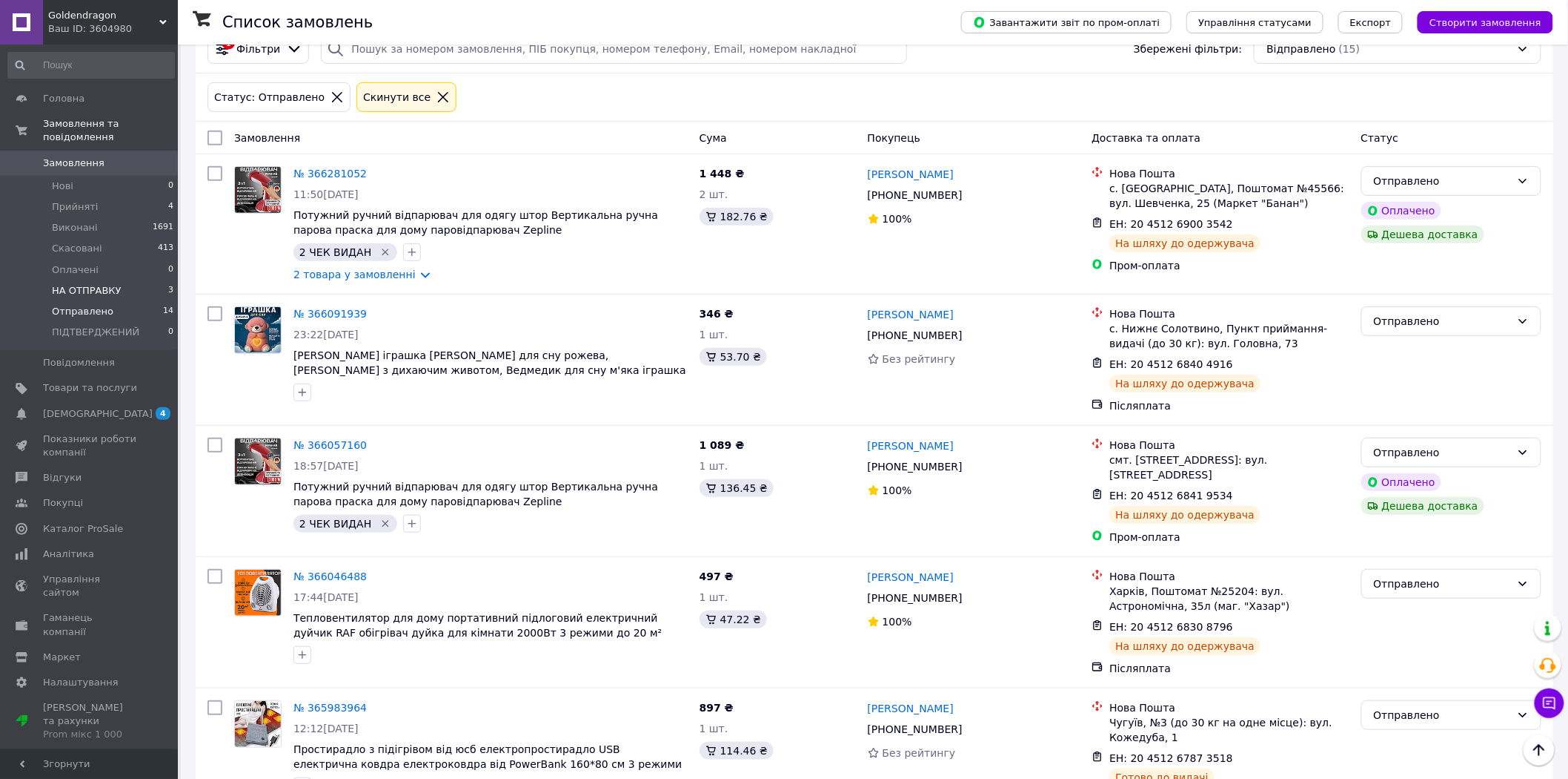
click at [69, 284] on span "НА ОТПРАВКУ" at bounding box center [87, 290] width 70 height 13
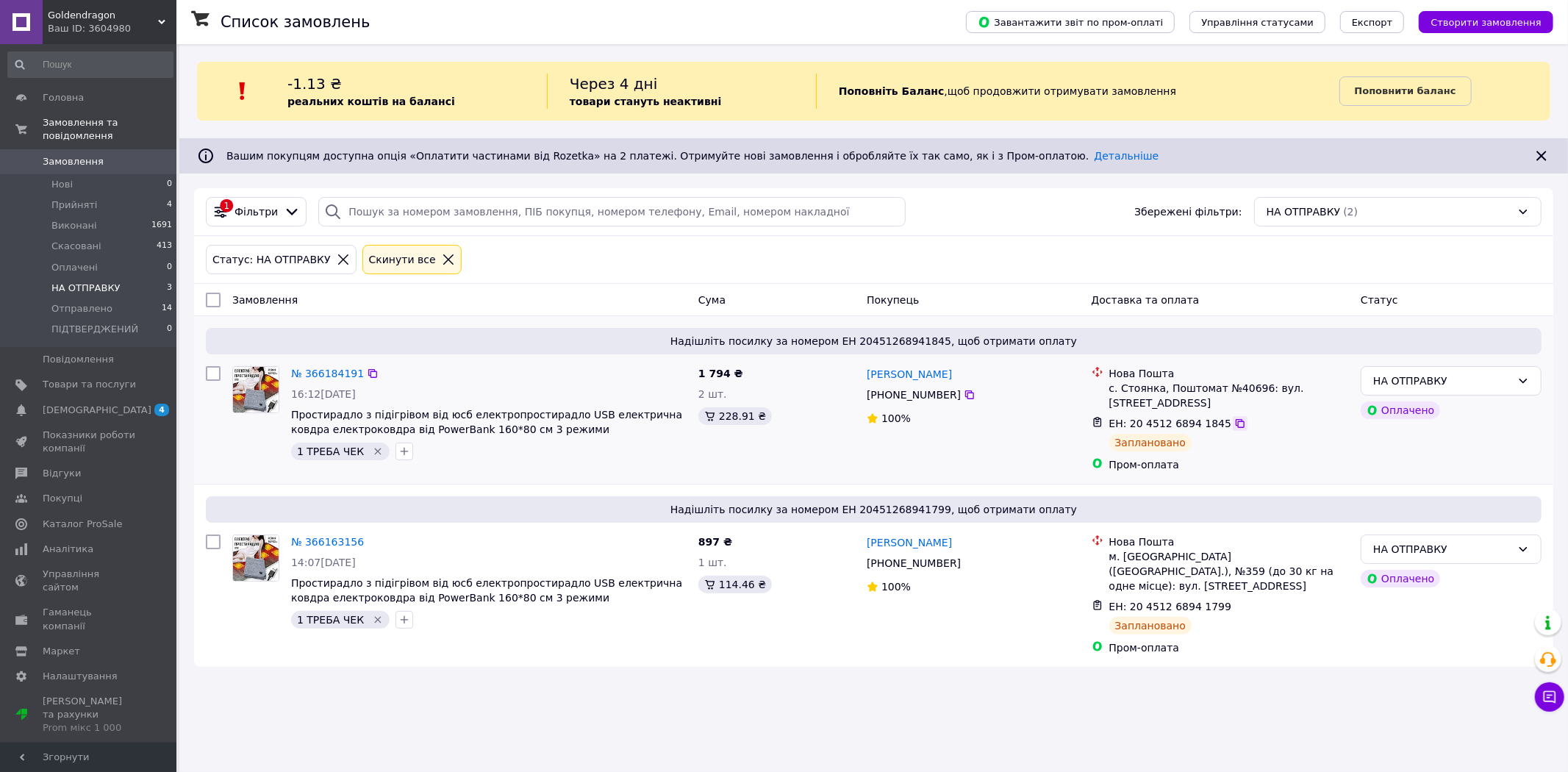
click at [1234, 427] on icon at bounding box center [1239, 423] width 11 height 11
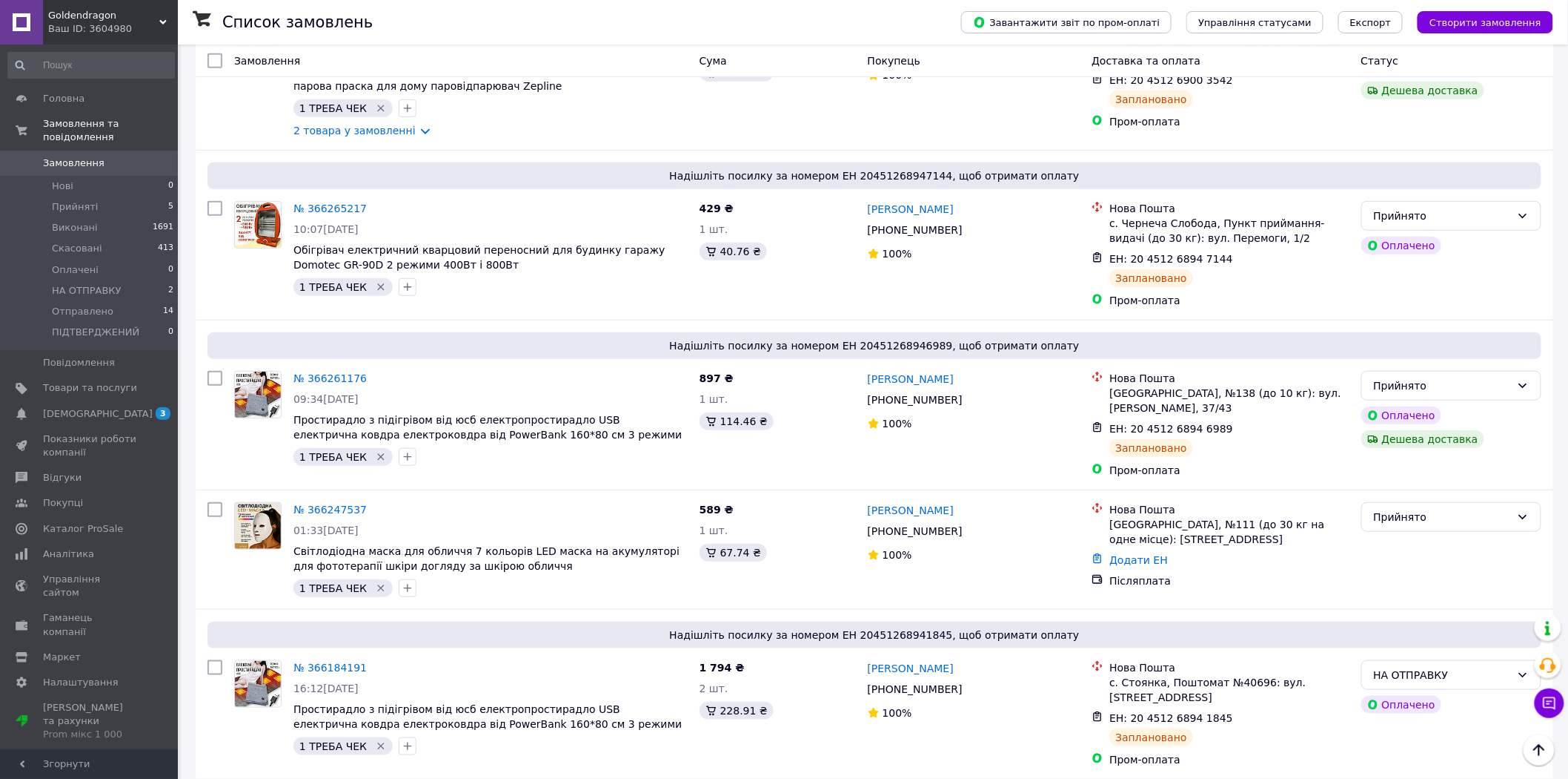
scroll to position [165, 0]
